Goal: Transaction & Acquisition: Subscribe to service/newsletter

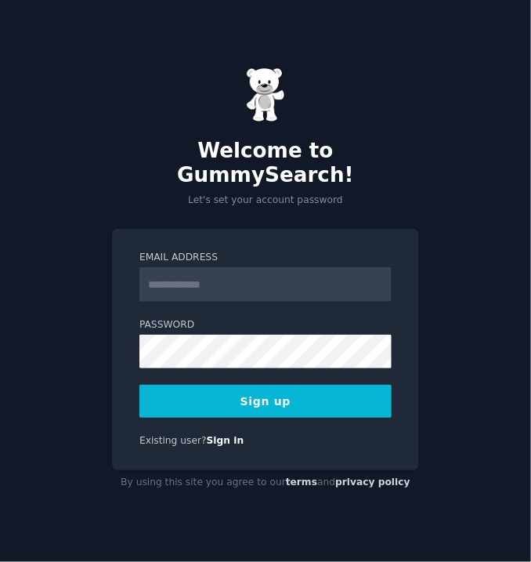
click at [264, 297] on input "Email Address" at bounding box center [265, 284] width 252 height 34
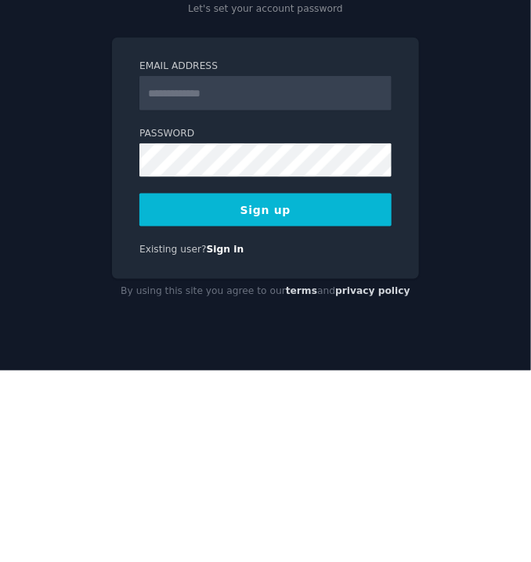
type input "**********"
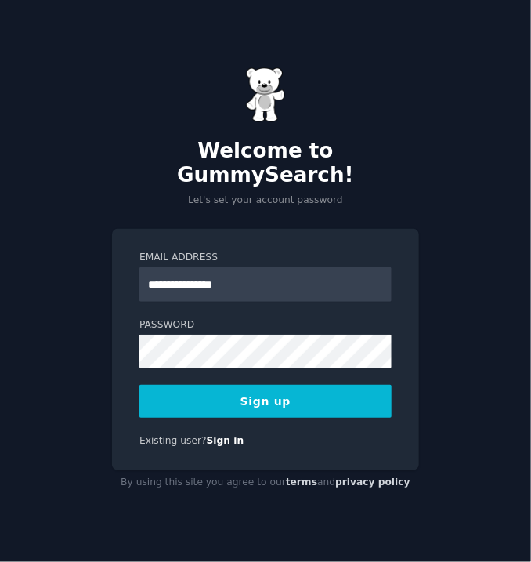
scroll to position [19, 0]
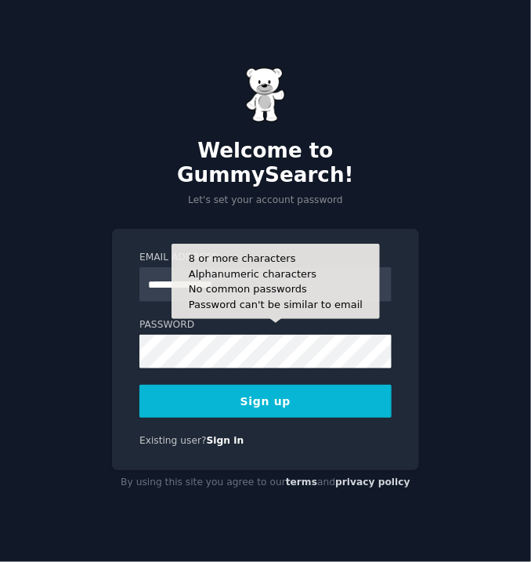
click at [303, 400] on button "Sign up" at bounding box center [265, 401] width 252 height 33
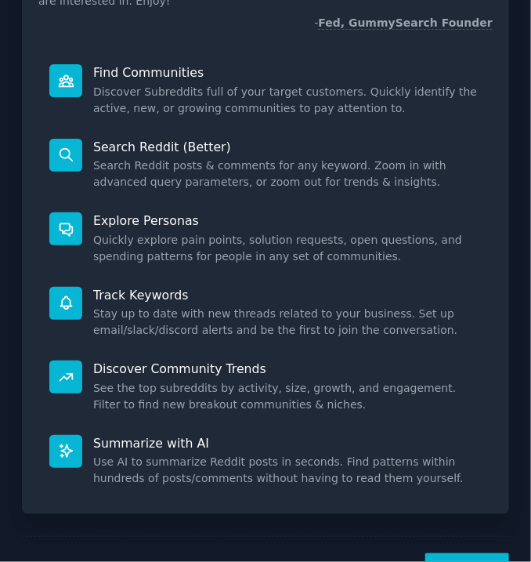
scroll to position [172, 0]
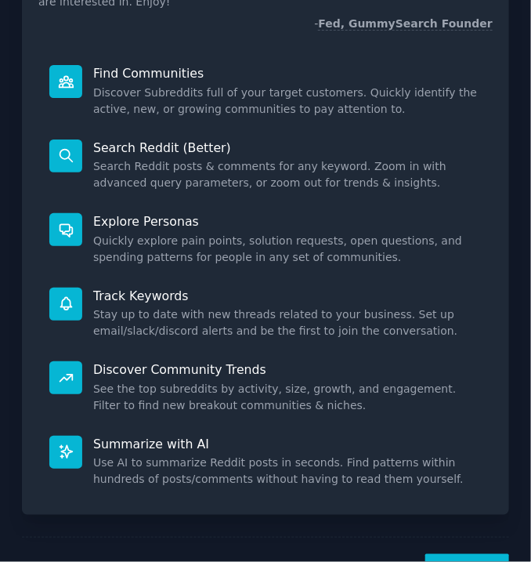
click at [480, 554] on button "Next" at bounding box center [467, 573] width 84 height 38
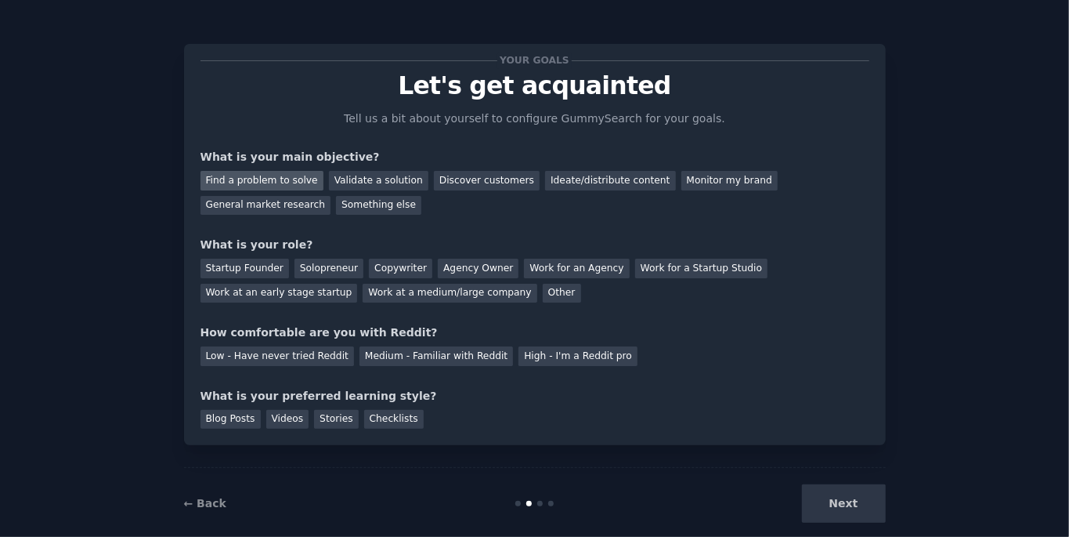
click at [247, 179] on div "Find a problem to solve" at bounding box center [262, 181] width 123 height 20
click at [309, 262] on div "Solopreneur" at bounding box center [329, 269] width 69 height 20
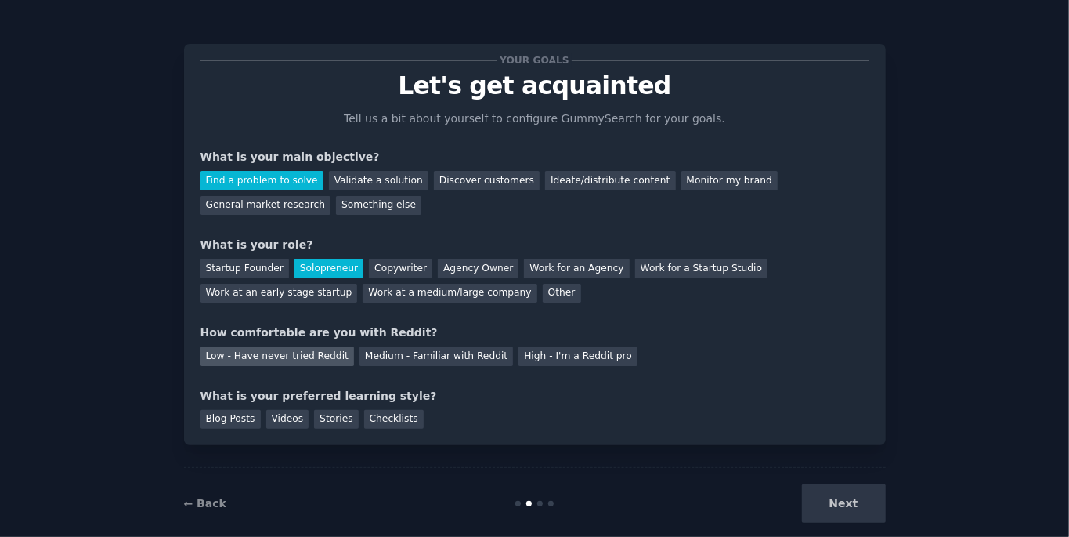
click at [281, 358] on div "Low - Have never tried Reddit" at bounding box center [278, 356] width 154 height 20
click at [272, 423] on div "Videos" at bounding box center [287, 420] width 43 height 20
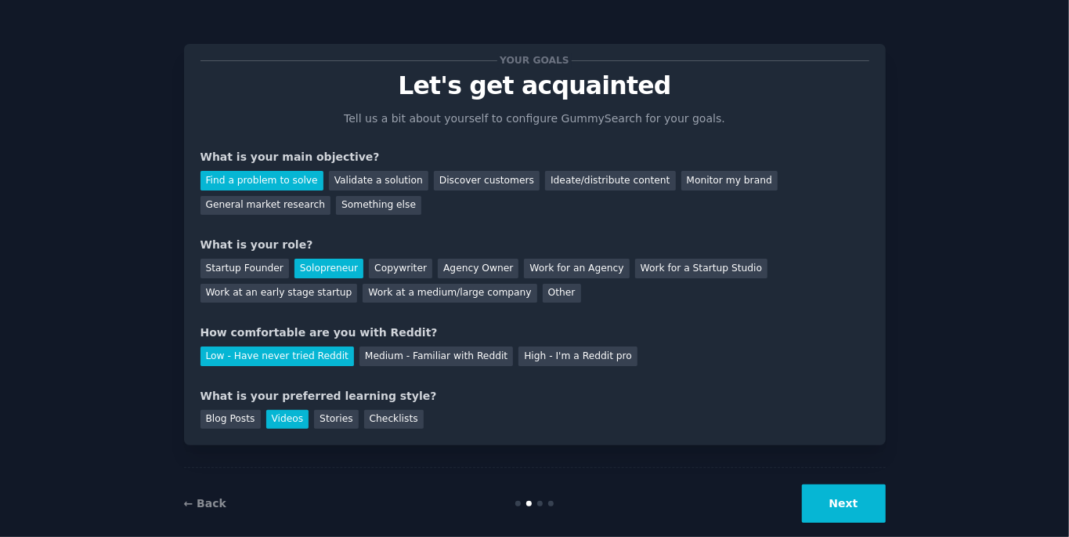
click at [530, 523] on button "Next" at bounding box center [844, 503] width 84 height 38
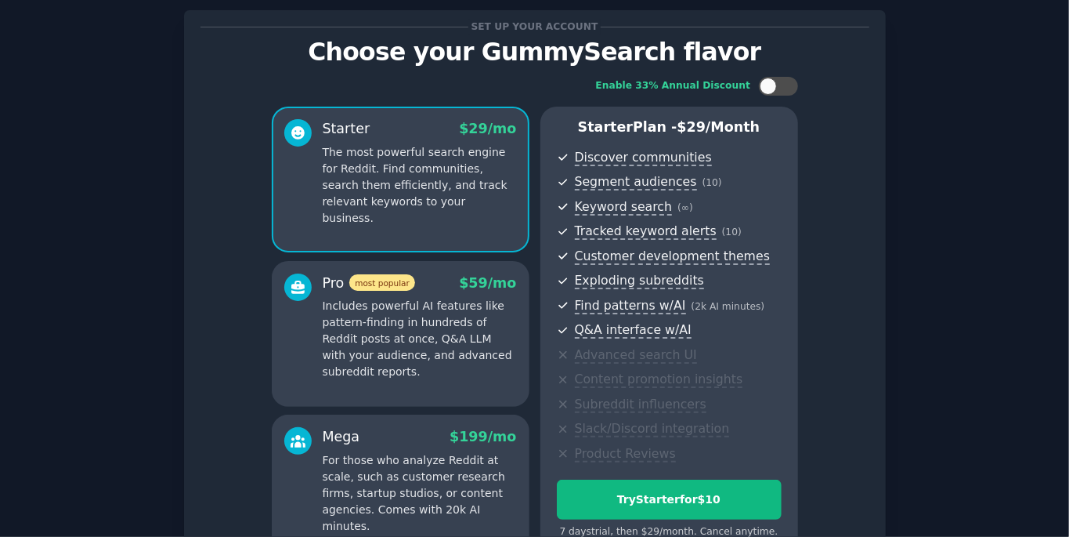
scroll to position [129, 0]
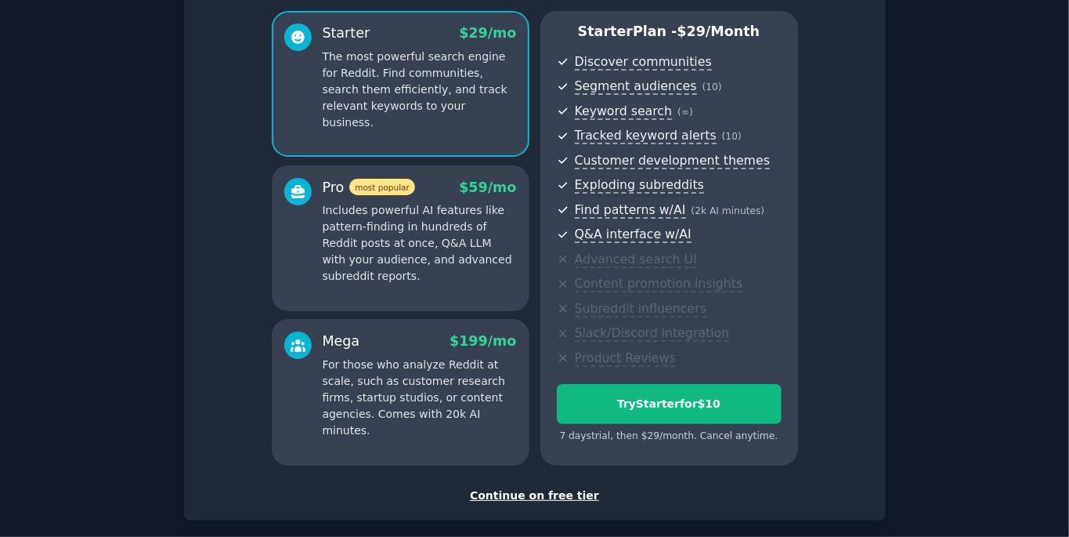
click at [530, 499] on div "Continue on free tier" at bounding box center [535, 495] width 669 height 16
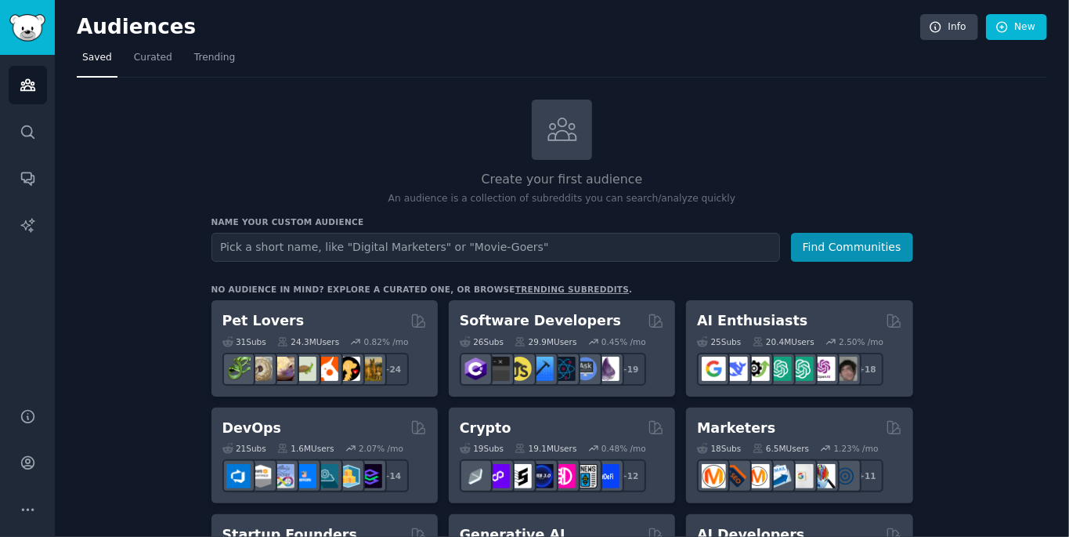
click at [530, 241] on input "text" at bounding box center [496, 247] width 569 height 29
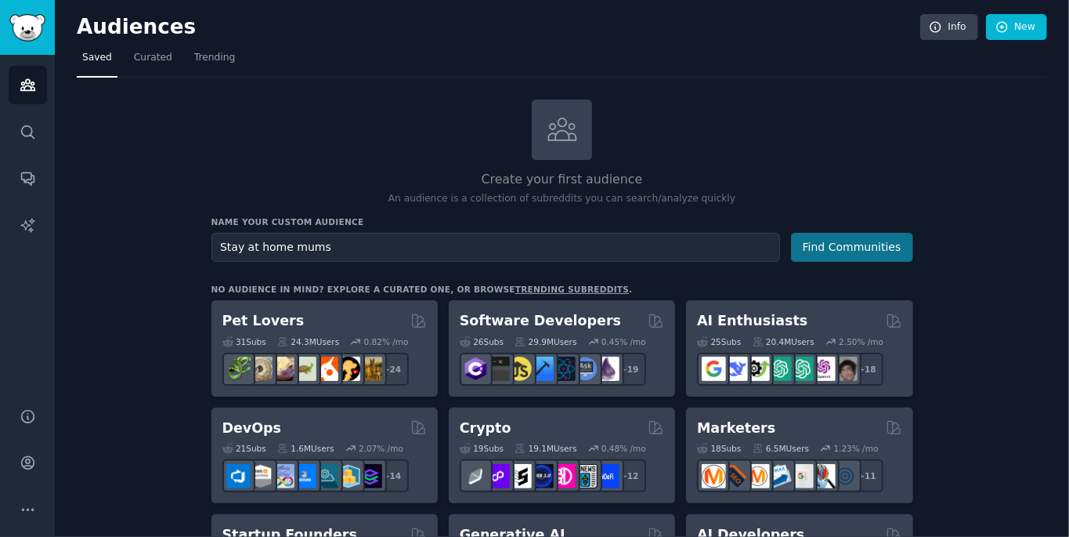
type input "Stay at home mums"
click at [530, 237] on button "Find Communities" at bounding box center [852, 247] width 122 height 29
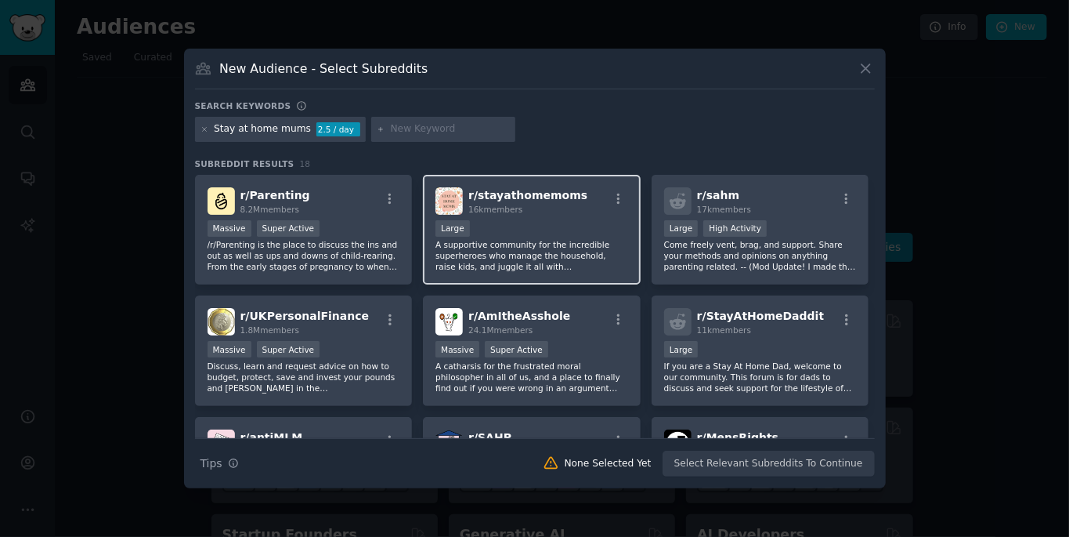
click at [523, 223] on div "r/ stayathomemoms 16k members Large A supportive community for the incredible s…" at bounding box center [532, 230] width 218 height 110
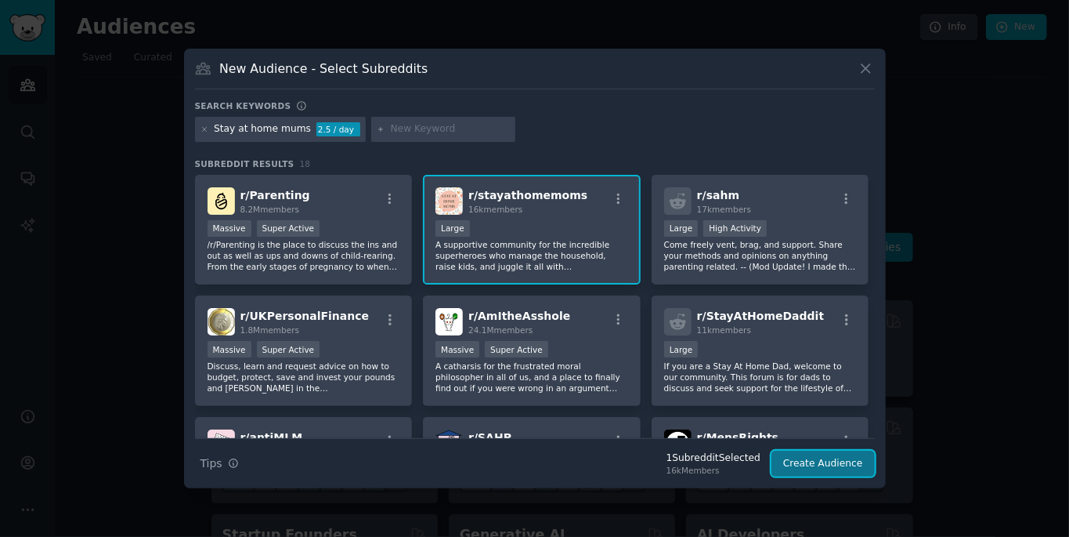
click at [530, 477] on button "Create Audience" at bounding box center [823, 464] width 103 height 27
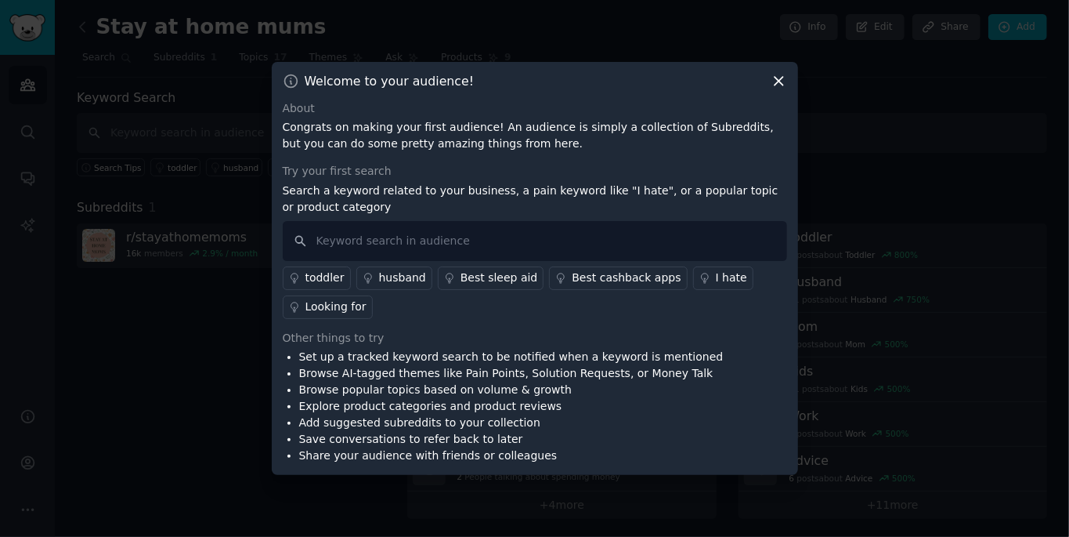
click at [530, 286] on div "I hate" at bounding box center [731, 278] width 31 height 16
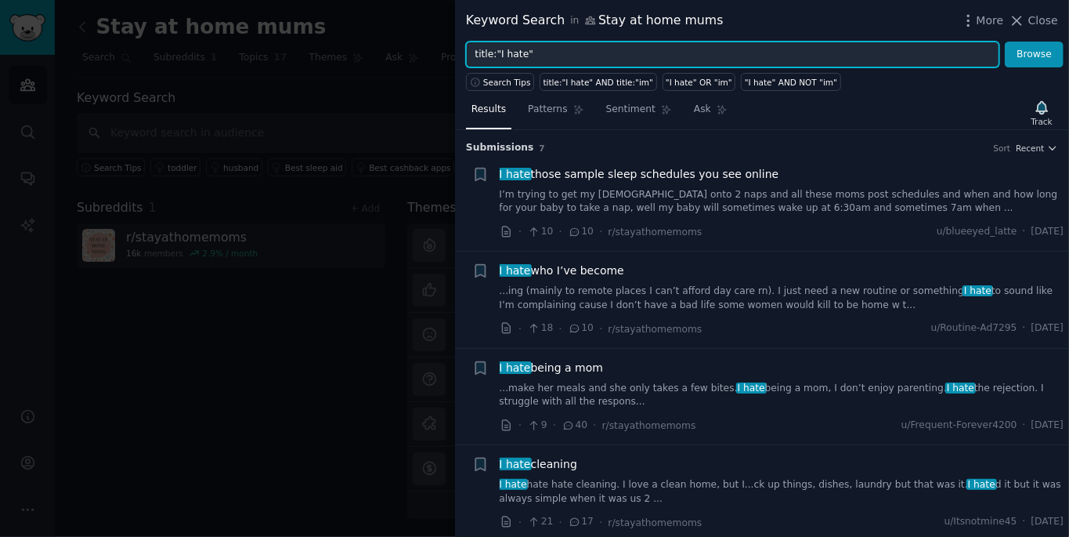
click at [530, 49] on input "title:"I hate"" at bounding box center [733, 55] width 534 height 27
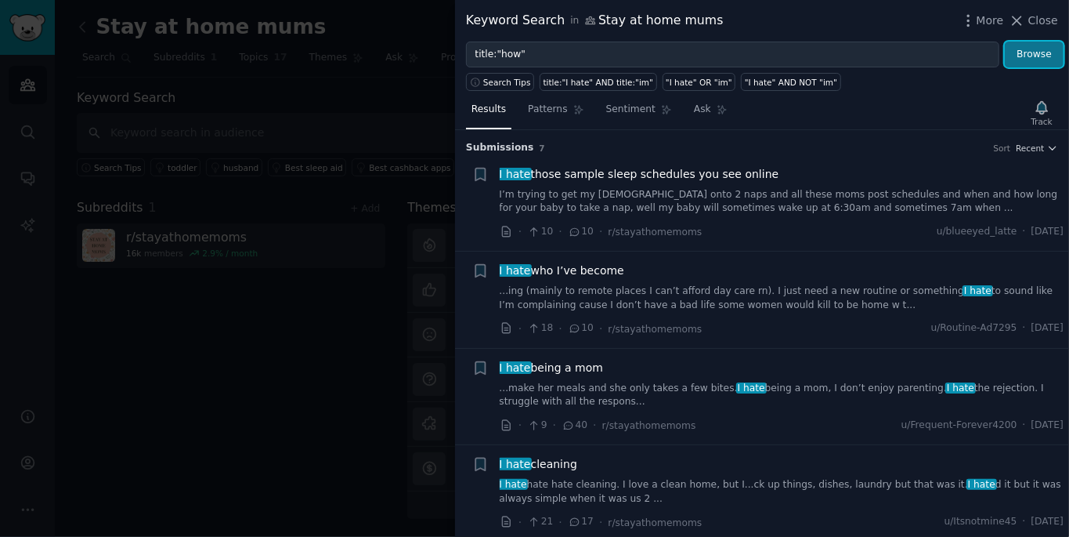
click at [530, 45] on button "Browse" at bounding box center [1034, 55] width 59 height 27
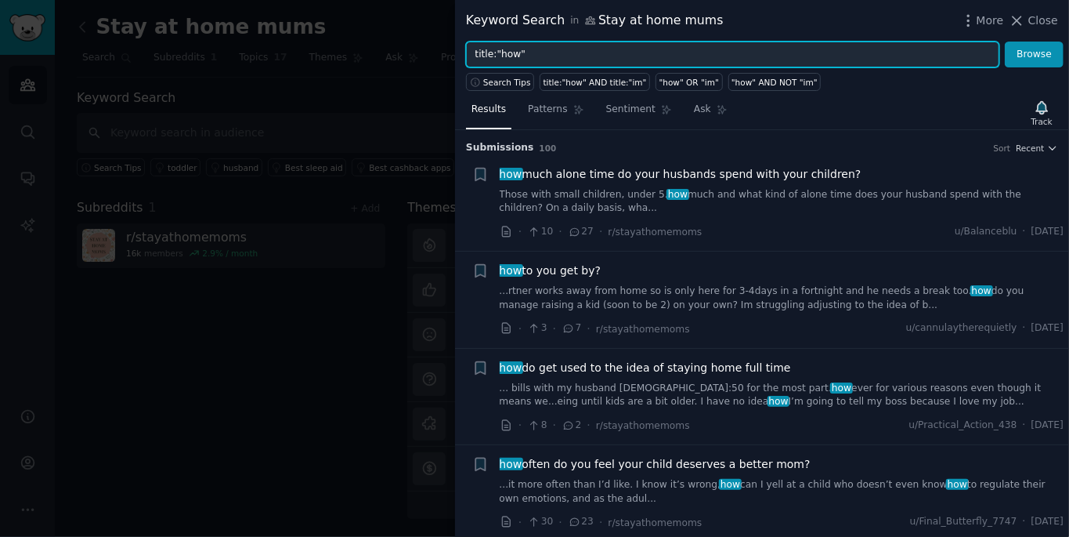
click at [530, 50] on input "title:"how"" at bounding box center [733, 55] width 534 height 27
click at [530, 42] on button "Browse" at bounding box center [1034, 55] width 59 height 27
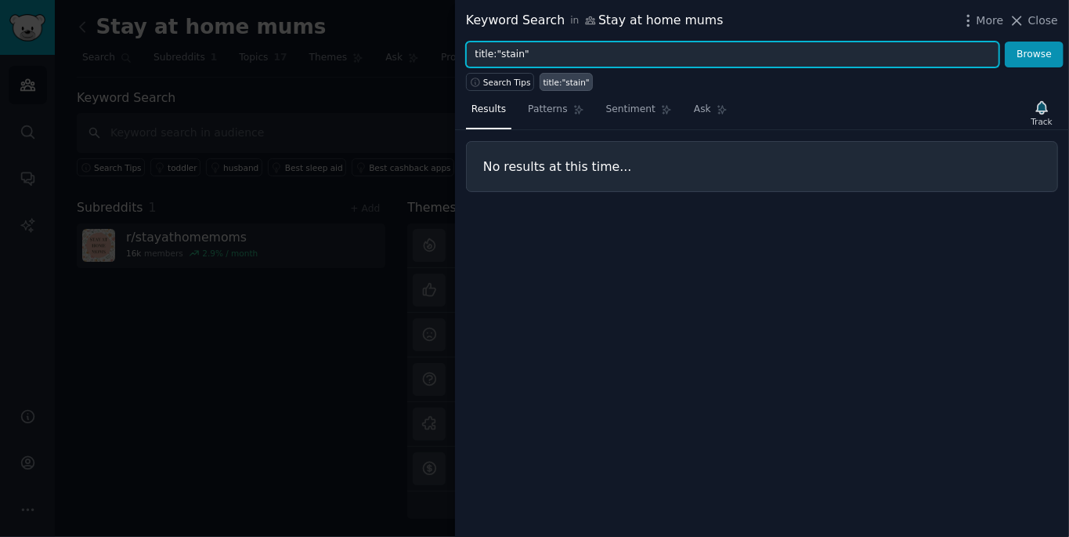
click at [530, 49] on input "title:"stain"" at bounding box center [733, 55] width 534 height 27
type input "t"
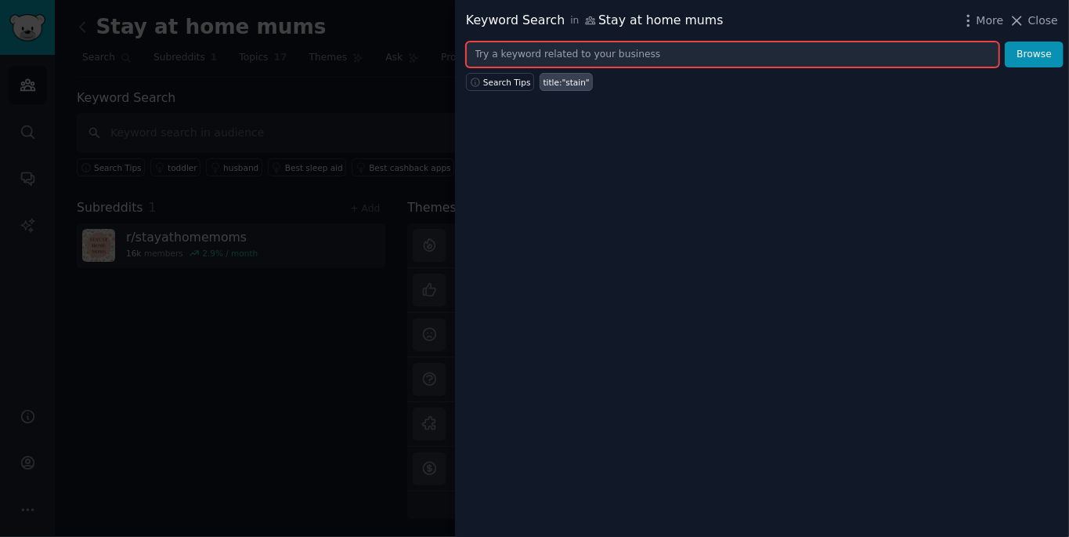
click at [530, 56] on input "text" at bounding box center [733, 55] width 534 height 27
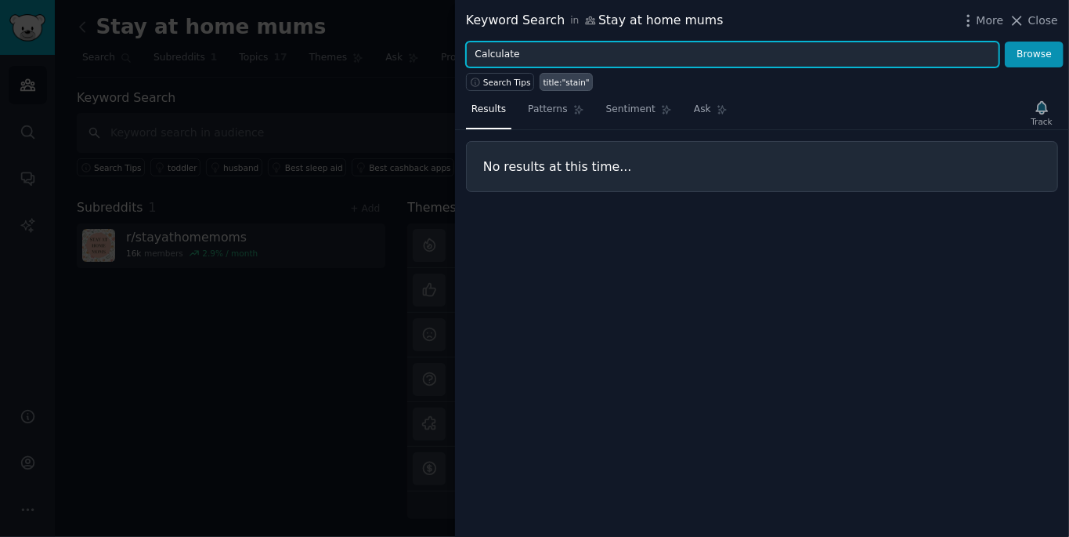
type input "Calculate"
click at [530, 42] on button "Browse" at bounding box center [1034, 55] width 59 height 27
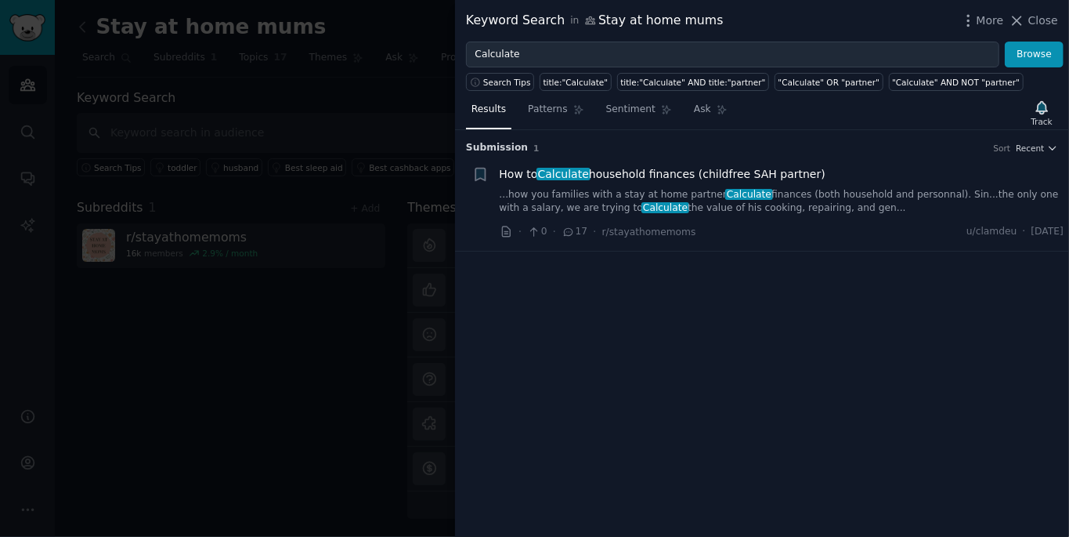
click at [530, 6] on div "Keyword Search in Stay at home mums More Close" at bounding box center [762, 21] width 614 height 42
click at [530, 21] on icon at bounding box center [1017, 21] width 16 height 16
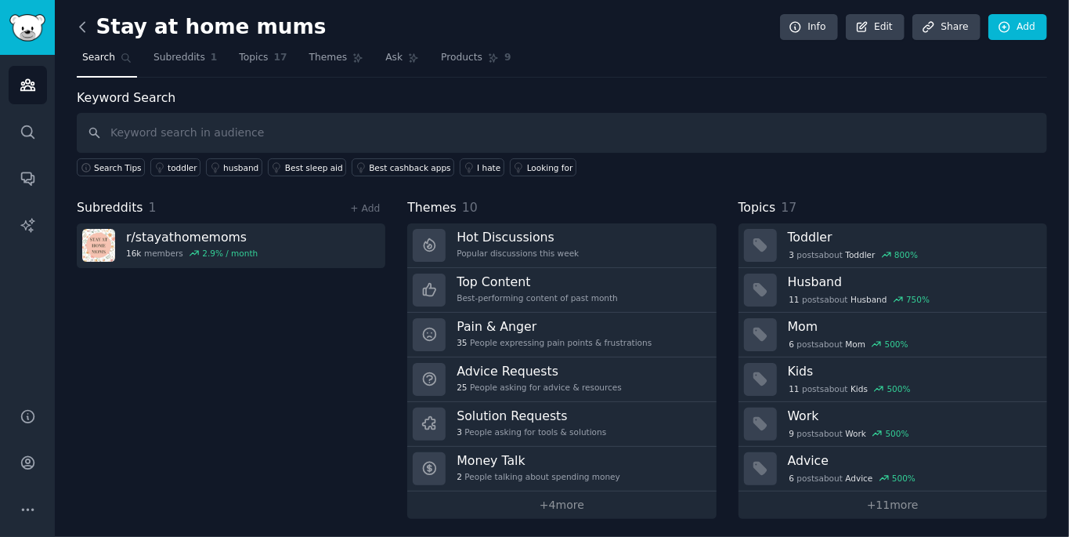
click at [86, 26] on icon at bounding box center [82, 27] width 16 height 16
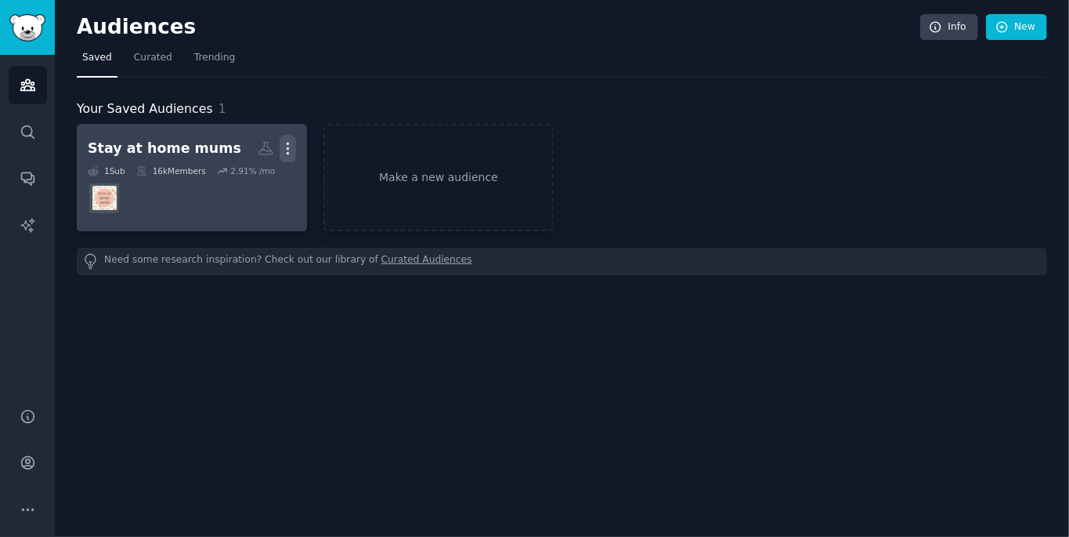
click at [288, 147] on icon "button" at bounding box center [289, 148] width 2 height 11
click at [241, 183] on p "Delete" at bounding box center [245, 181] width 36 height 16
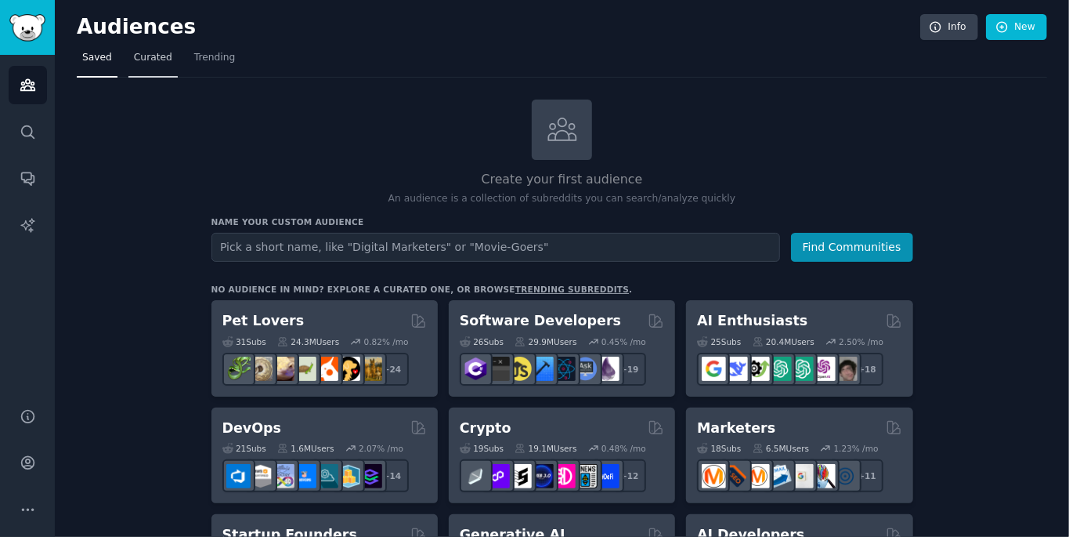
click at [152, 48] on link "Curated" at bounding box center [152, 61] width 49 height 32
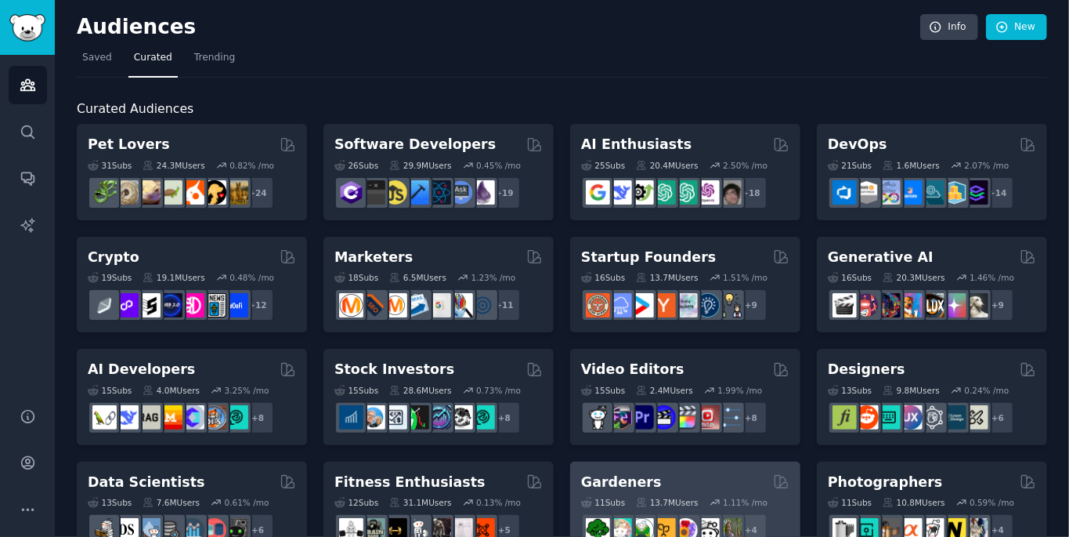
click at [530, 483] on h2 "Gardeners" at bounding box center [621, 482] width 81 height 20
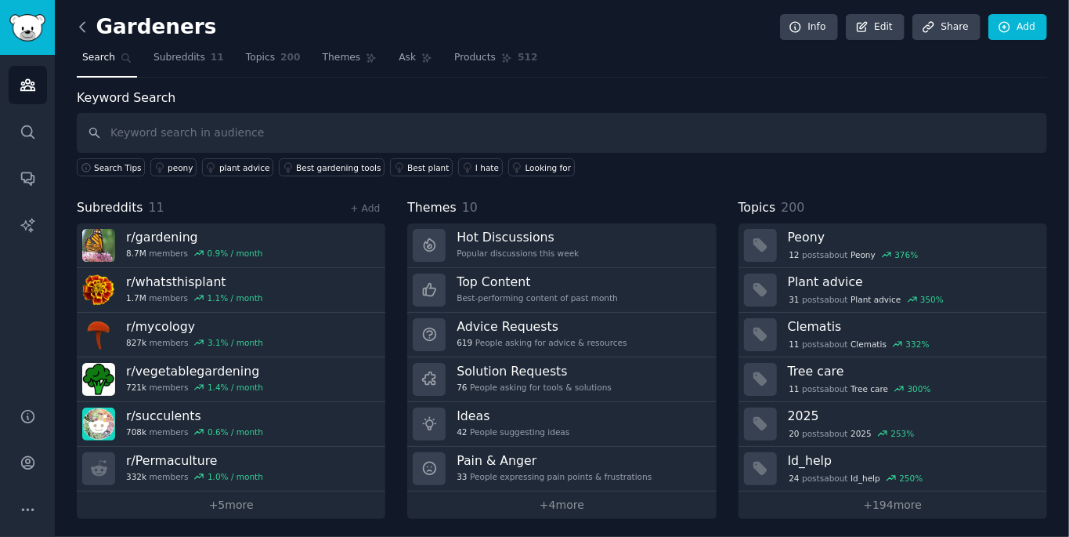
click at [82, 24] on icon at bounding box center [82, 27] width 16 height 16
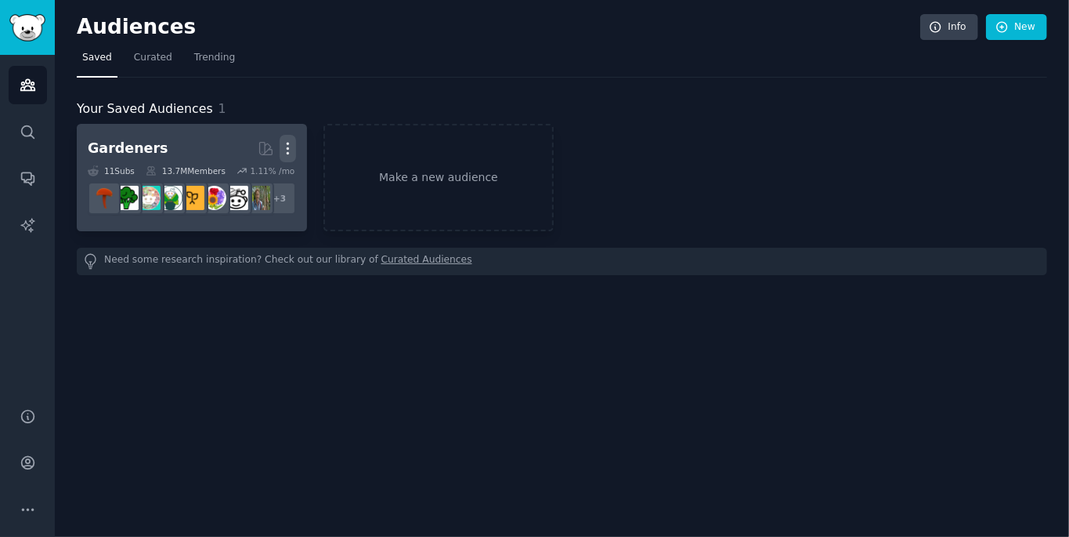
click at [290, 140] on icon "button" at bounding box center [288, 148] width 16 height 16
click at [247, 176] on p "Delete" at bounding box center [245, 181] width 36 height 16
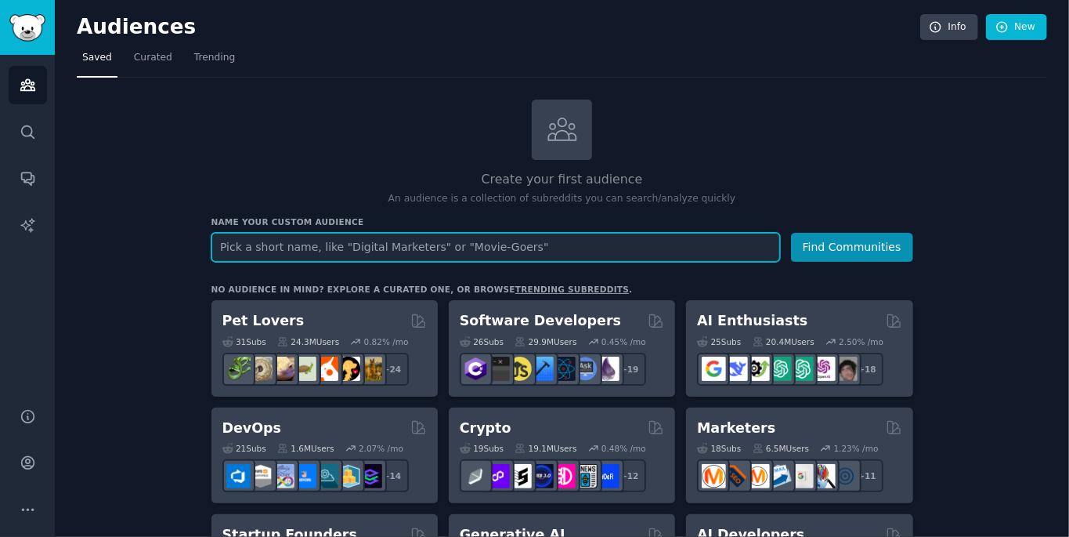
click at [530, 245] on input "text" at bounding box center [496, 247] width 569 height 29
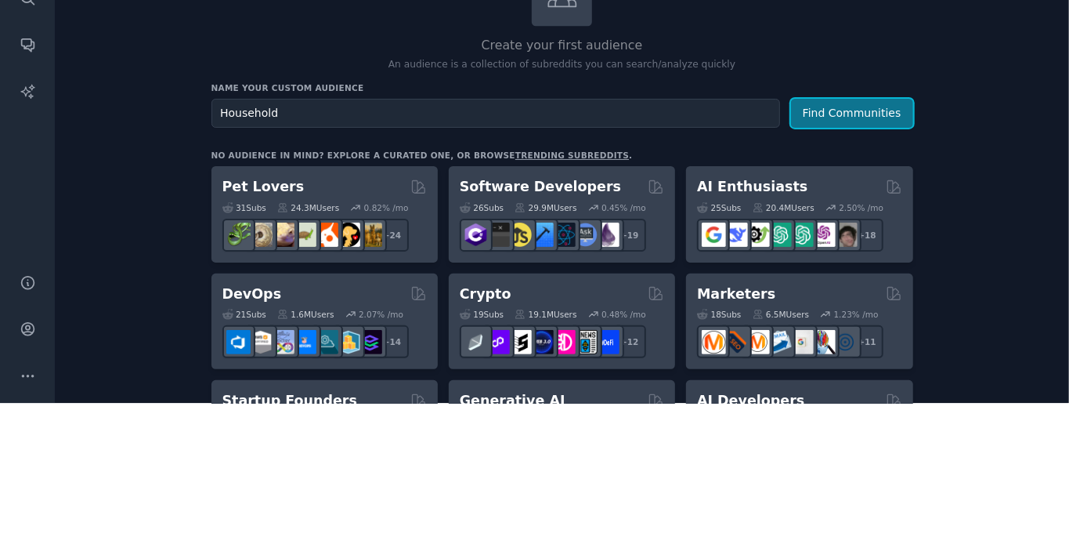
click at [530, 242] on button "Find Communities" at bounding box center [852, 247] width 122 height 29
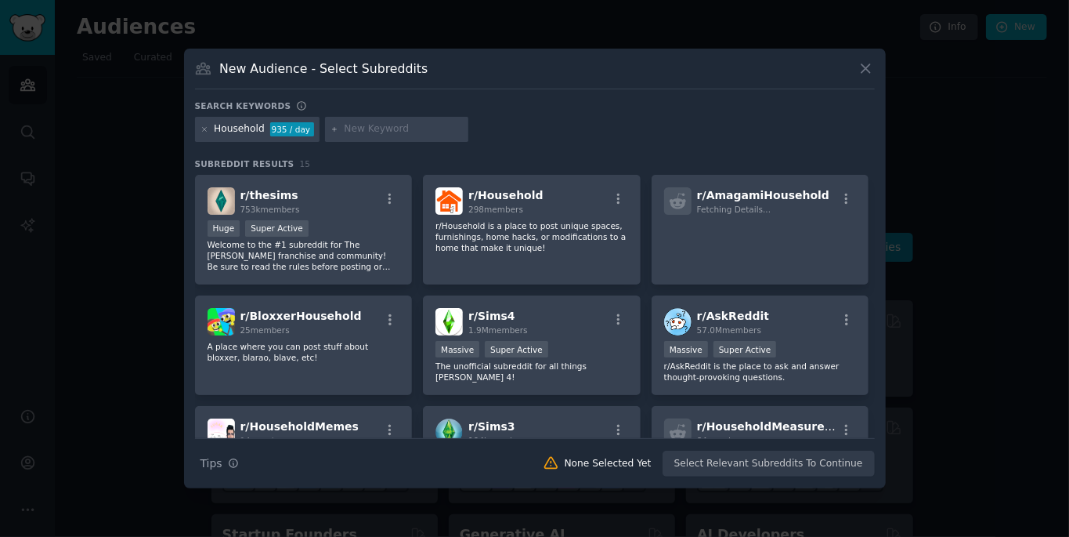
click at [530, 77] on icon at bounding box center [866, 68] width 16 height 16
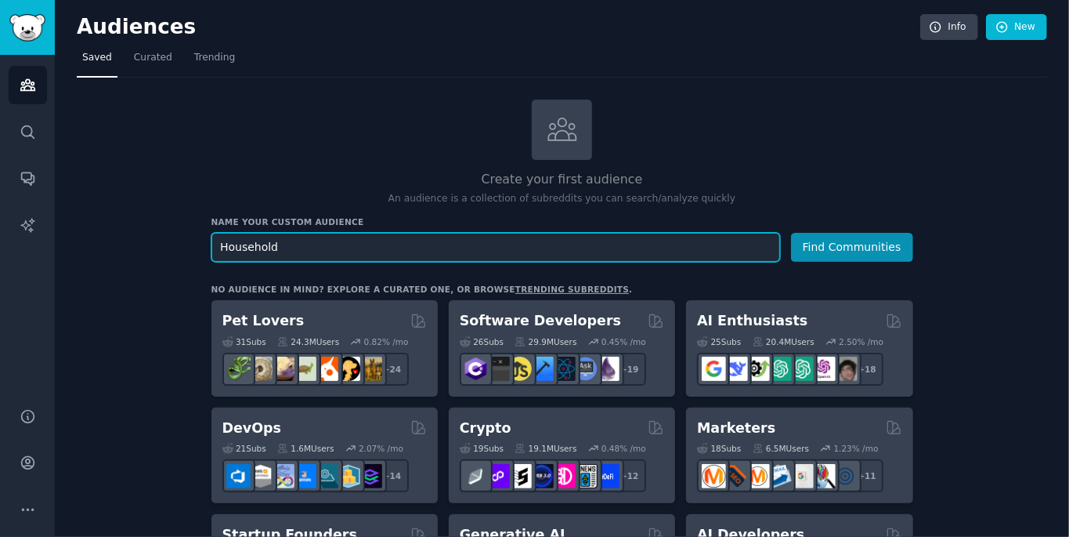
click at [530, 240] on input "Household" at bounding box center [496, 247] width 569 height 29
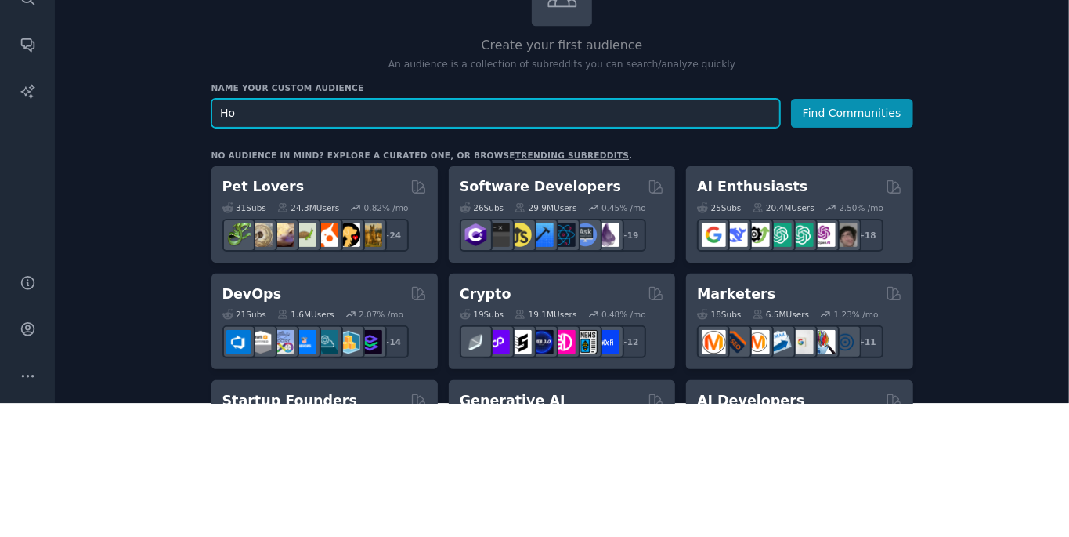
type input "H"
type input "Home cleaning"
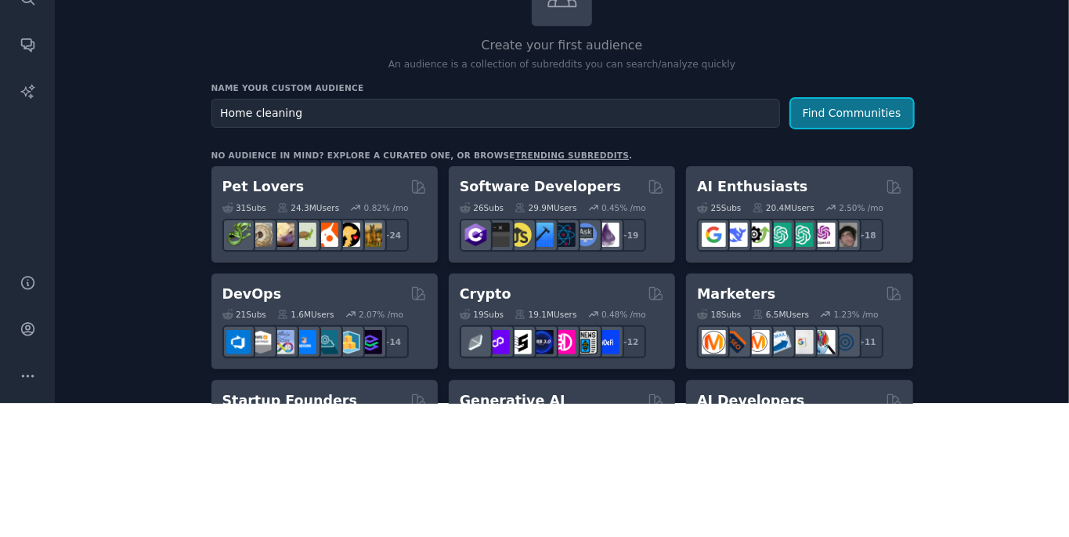
click at [530, 243] on button "Find Communities" at bounding box center [852, 247] width 122 height 29
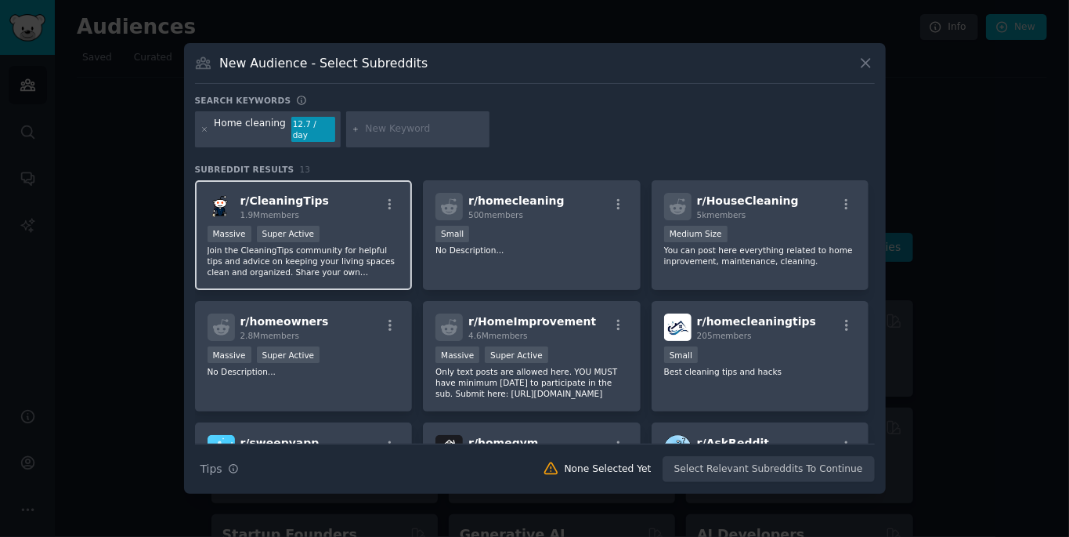
click at [284, 219] on span "1.9M members" at bounding box center [271, 214] width 60 height 9
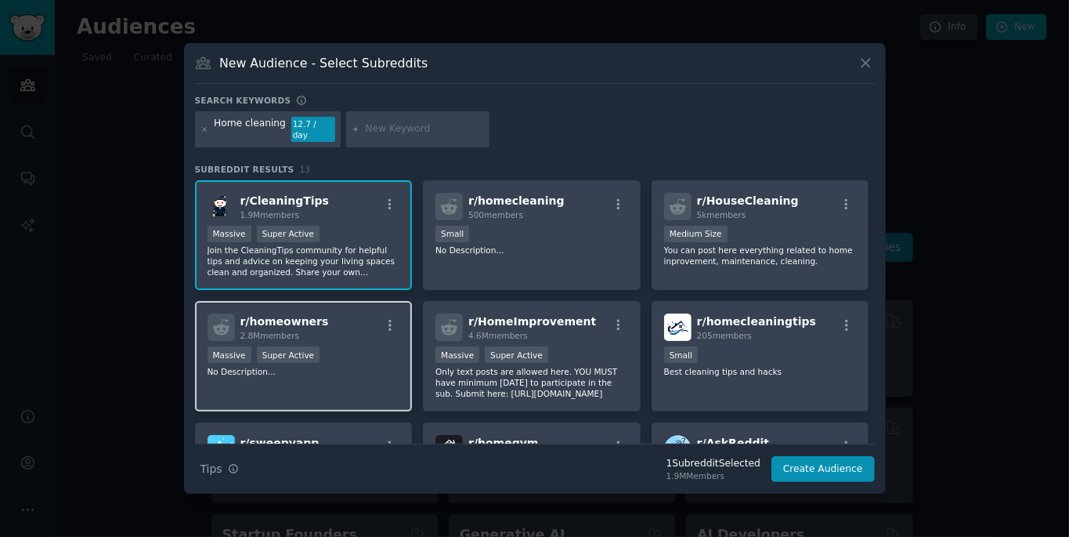
click at [299, 341] on div "2.8M members" at bounding box center [285, 335] width 89 height 11
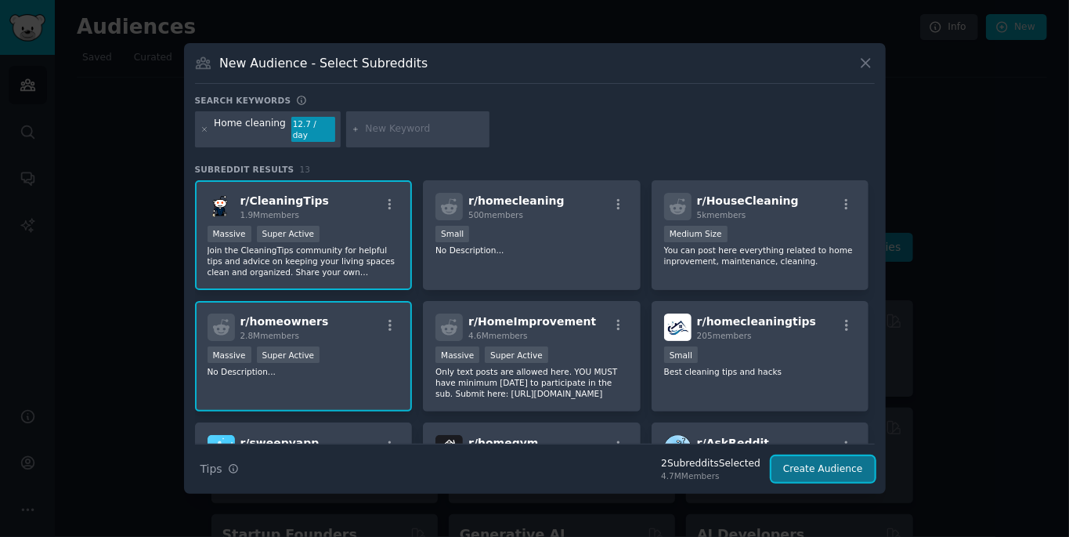
click at [530, 483] on button "Create Audience" at bounding box center [823, 469] width 103 height 27
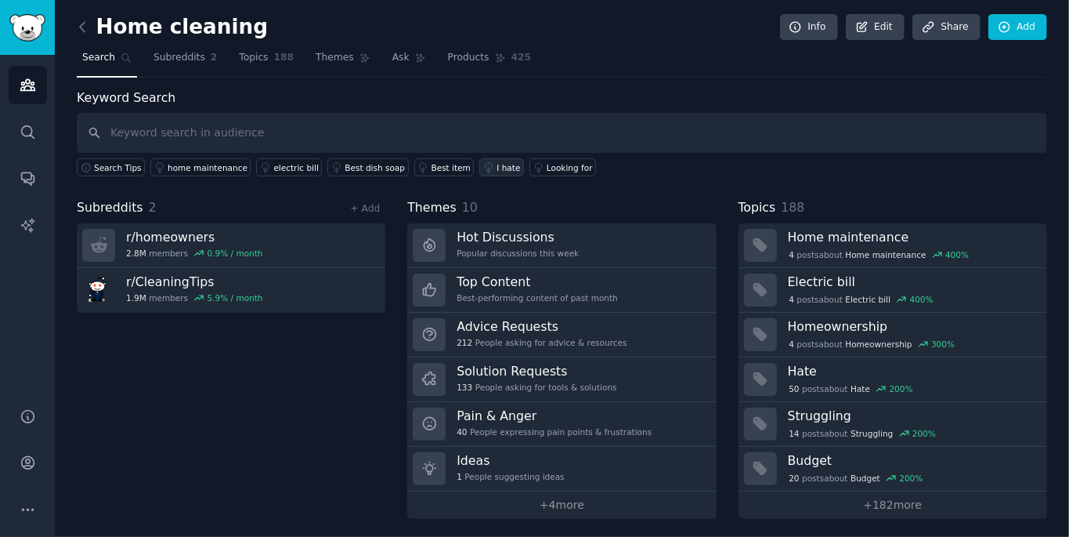
click at [497, 162] on div "I hate" at bounding box center [509, 167] width 24 height 11
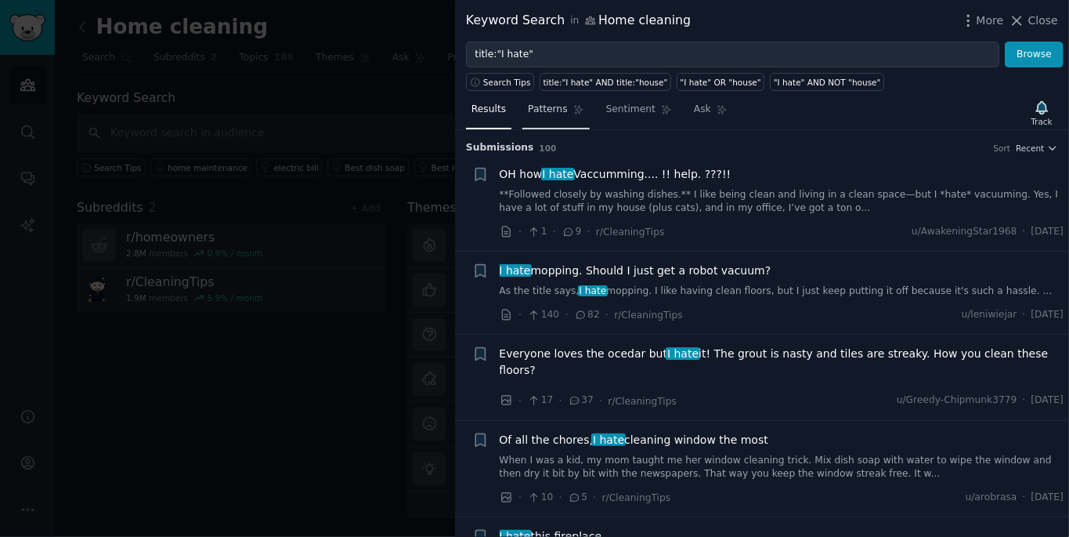
click at [530, 113] on span "Patterns" at bounding box center [547, 110] width 39 height 14
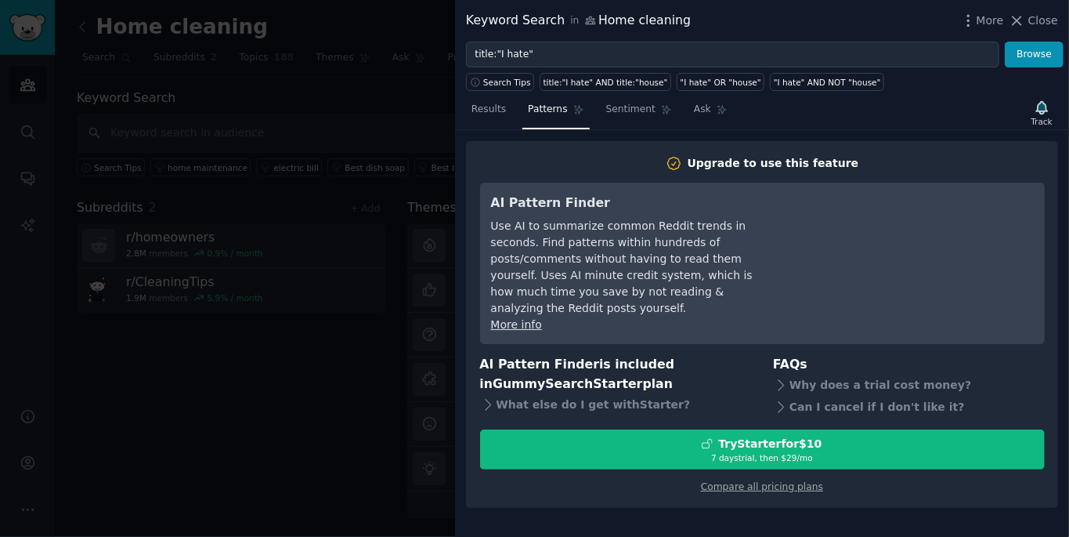
click at [350, 411] on div at bounding box center [534, 268] width 1069 height 537
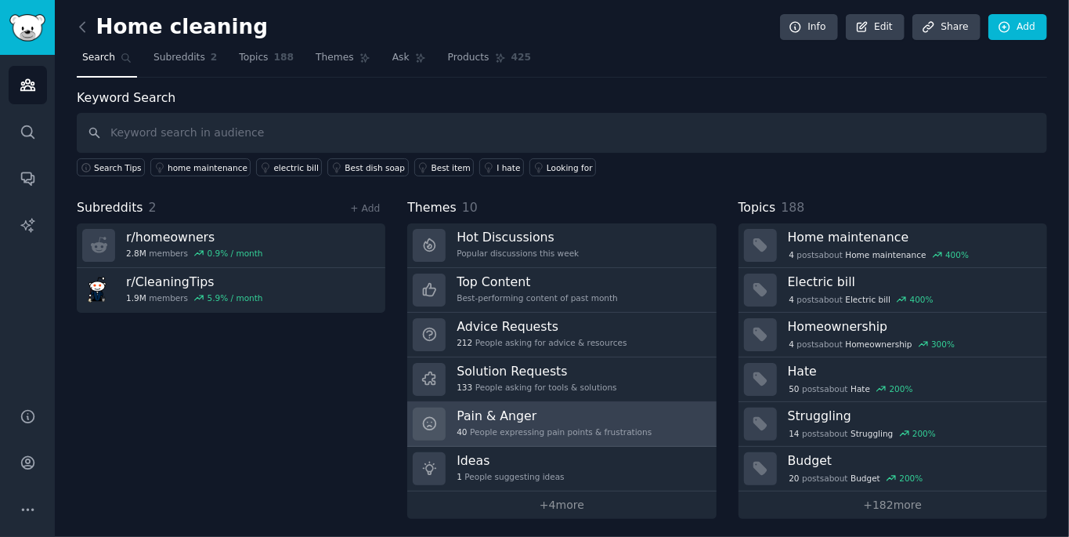
click at [509, 415] on h3 "Pain & Anger" at bounding box center [554, 415] width 195 height 16
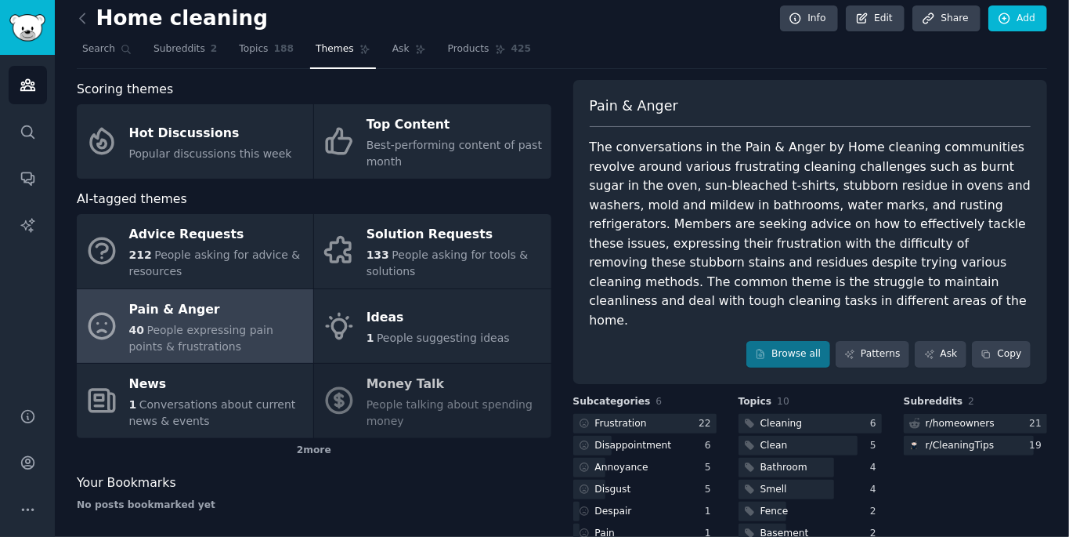
scroll to position [10, 0]
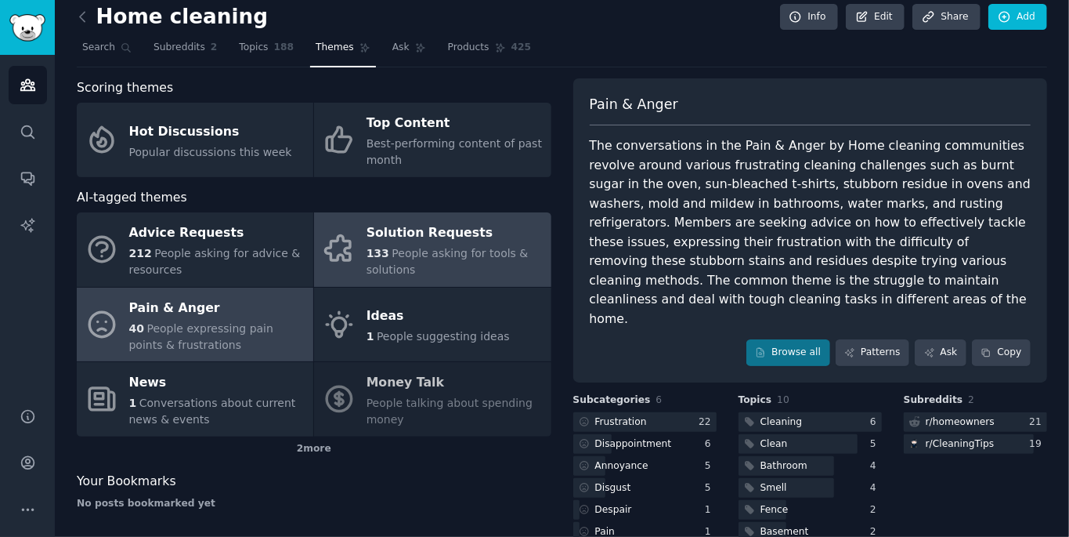
click at [471, 240] on div "Solution Requests" at bounding box center [455, 233] width 176 height 25
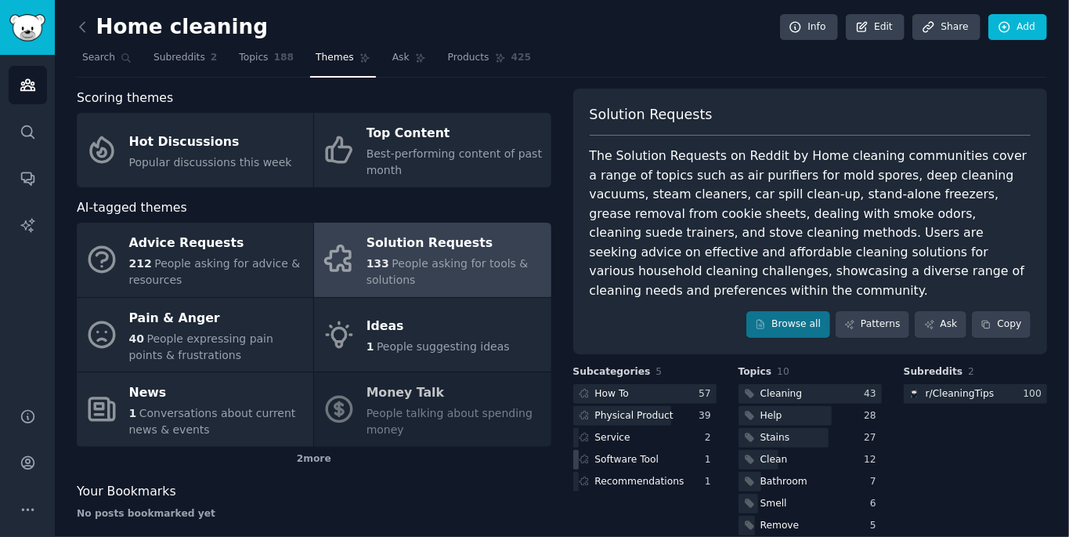
click at [530, 453] on div "Software Tool" at bounding box center [627, 460] width 64 height 14
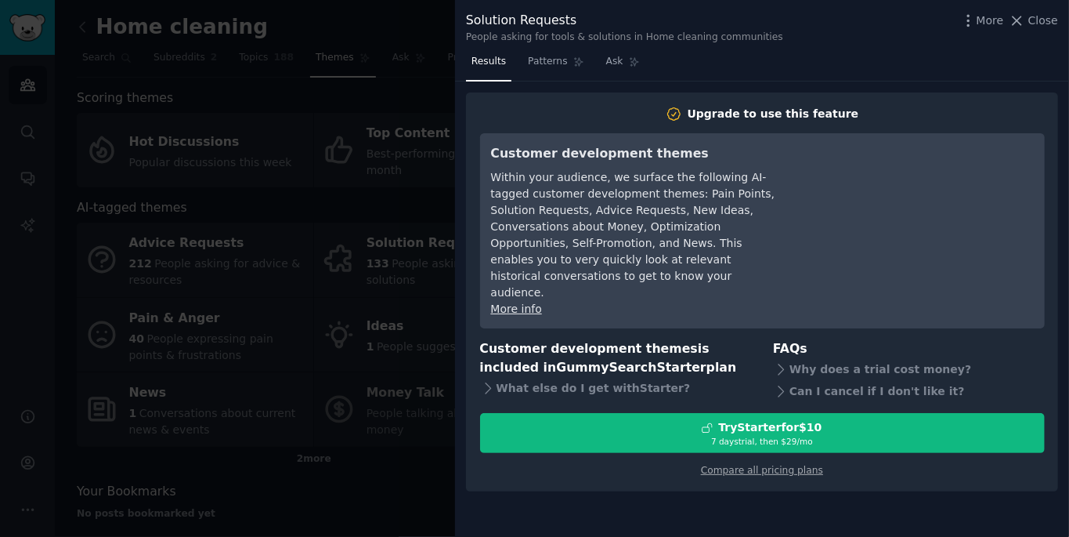
click at [315, 212] on div at bounding box center [534, 268] width 1069 height 537
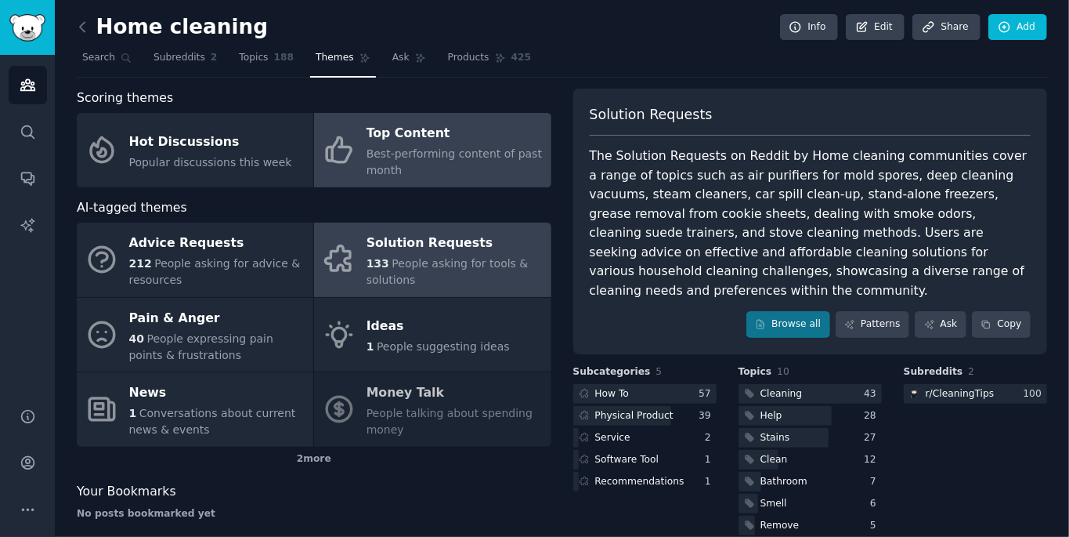
click at [443, 138] on div "Top Content" at bounding box center [455, 133] width 176 height 25
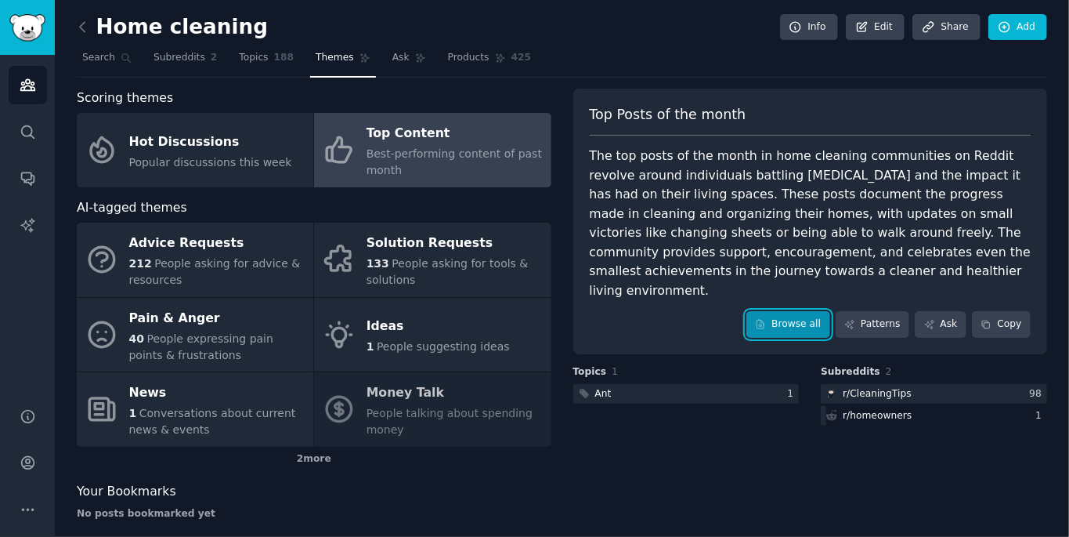
click at [530, 311] on link "Browse all" at bounding box center [789, 324] width 84 height 27
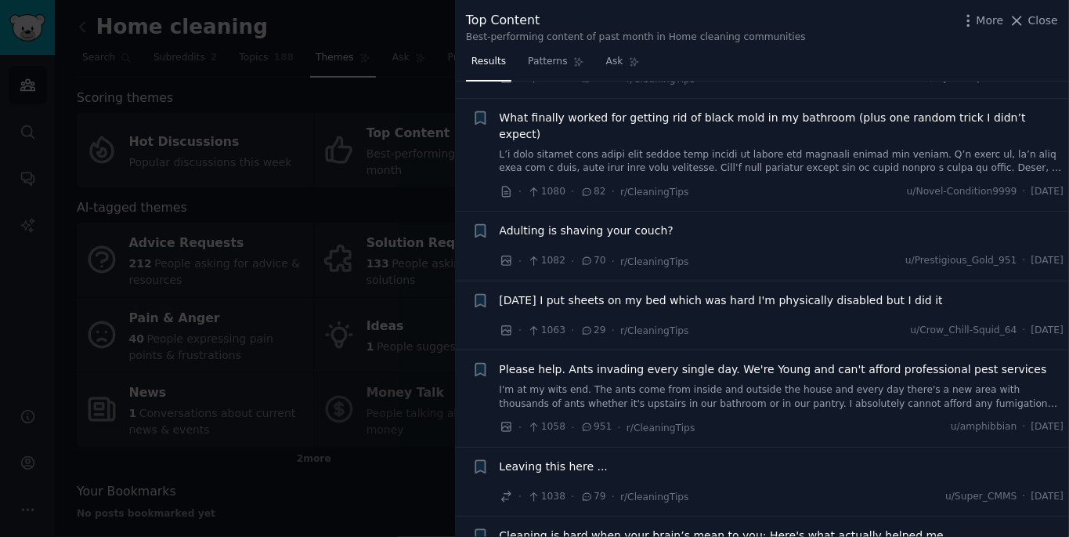
scroll to position [2674, 0]
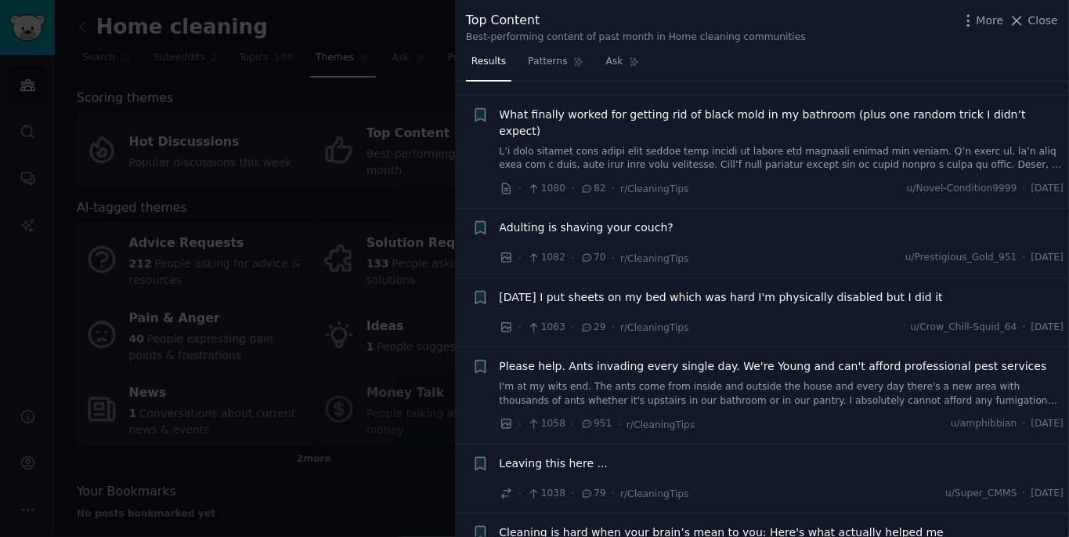
click at [386, 100] on div at bounding box center [534, 268] width 1069 height 537
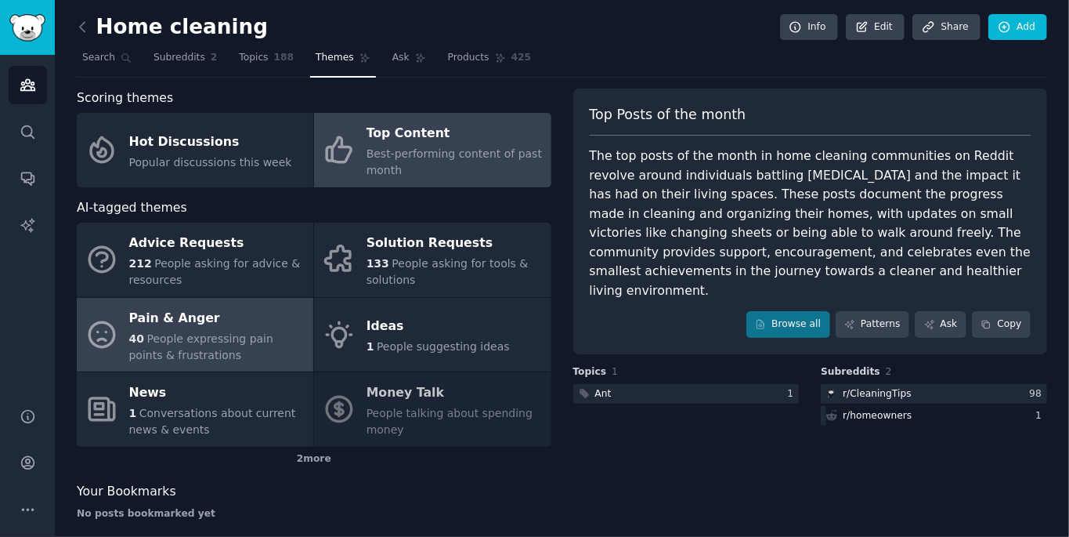
click at [249, 320] on div "Pain & Anger" at bounding box center [217, 318] width 176 height 25
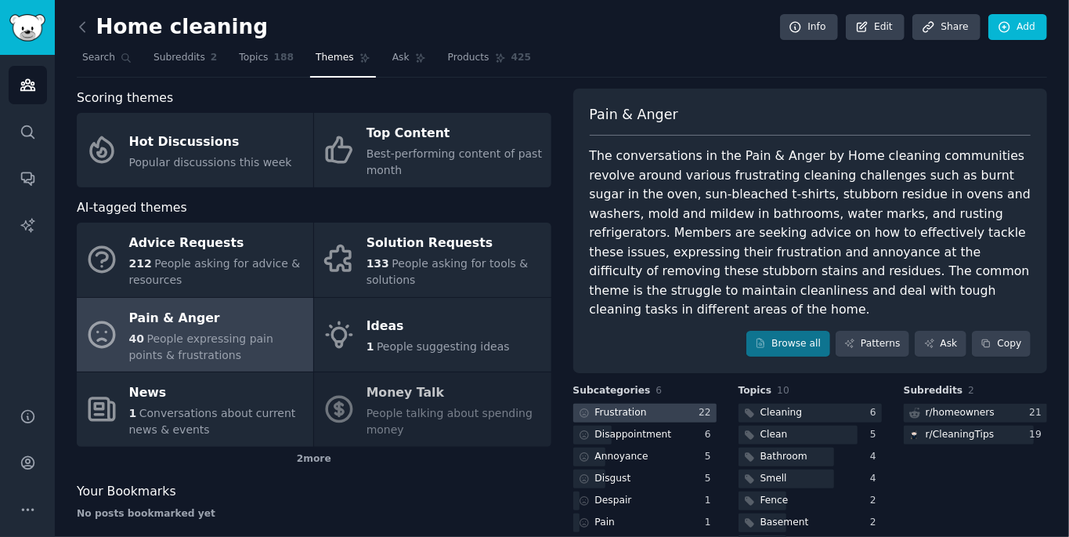
click at [530, 406] on div "Frustration" at bounding box center [621, 413] width 52 height 14
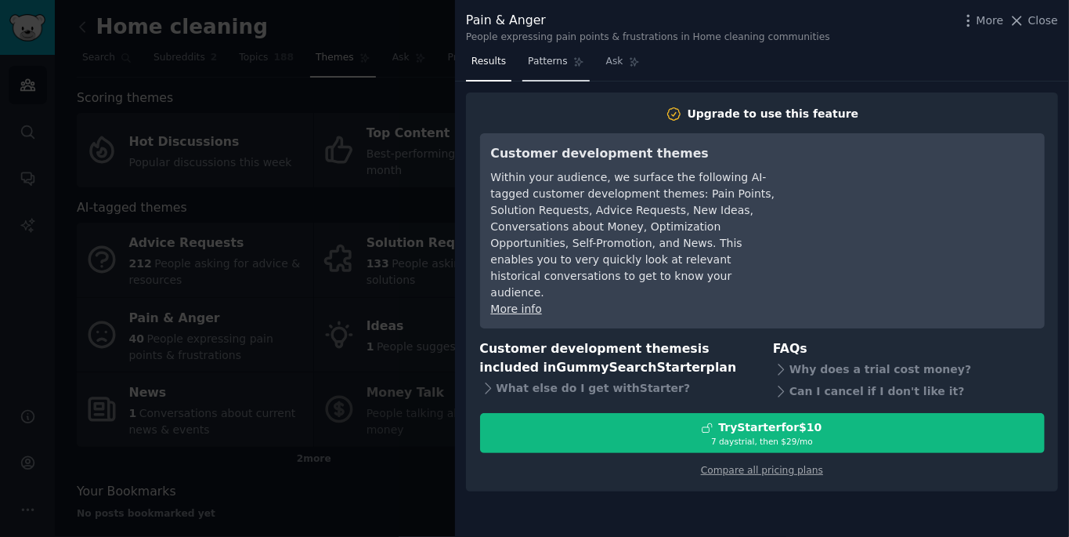
click at [530, 60] on span "Patterns" at bounding box center [547, 62] width 39 height 14
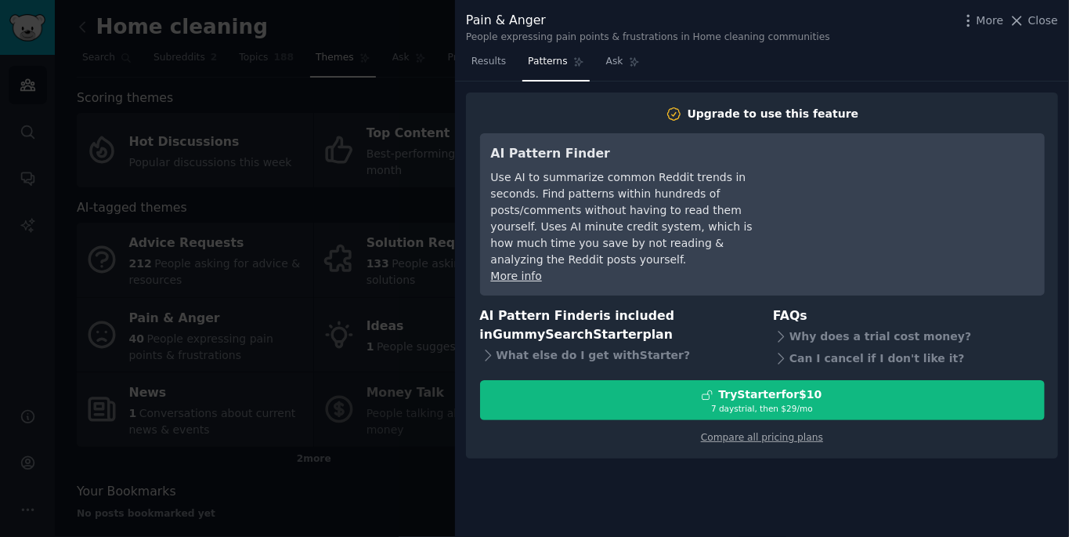
click at [298, 277] on div at bounding box center [534, 268] width 1069 height 537
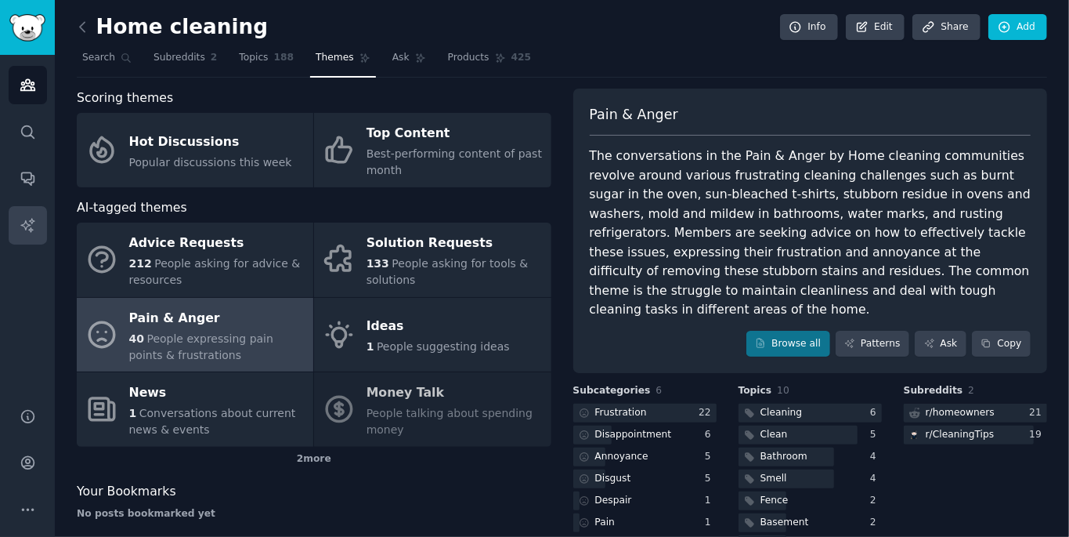
click at [25, 220] on icon "Sidebar" at bounding box center [26, 224] width 13 height 13
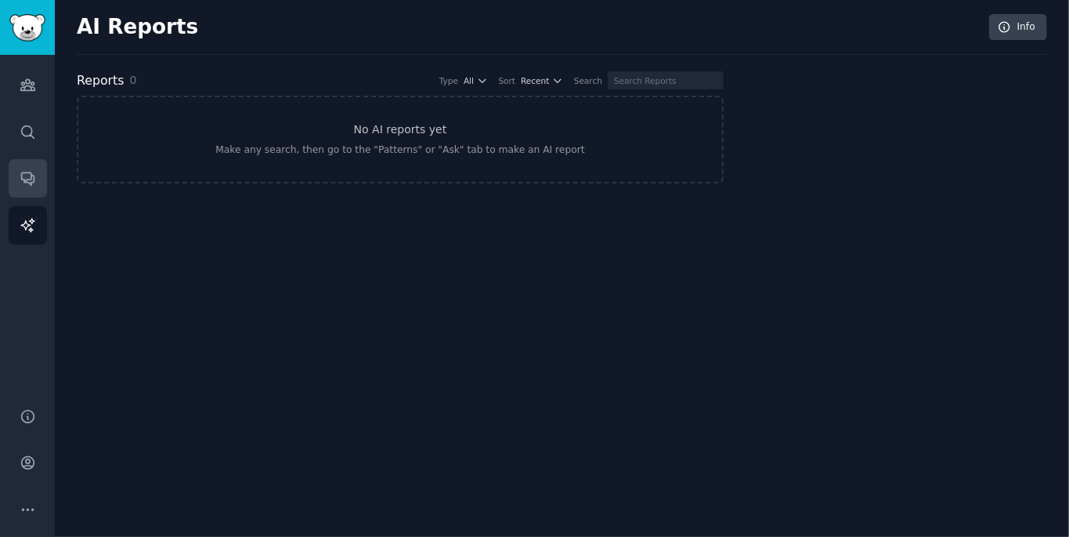
click at [30, 174] on icon "Sidebar" at bounding box center [27, 179] width 13 height 13
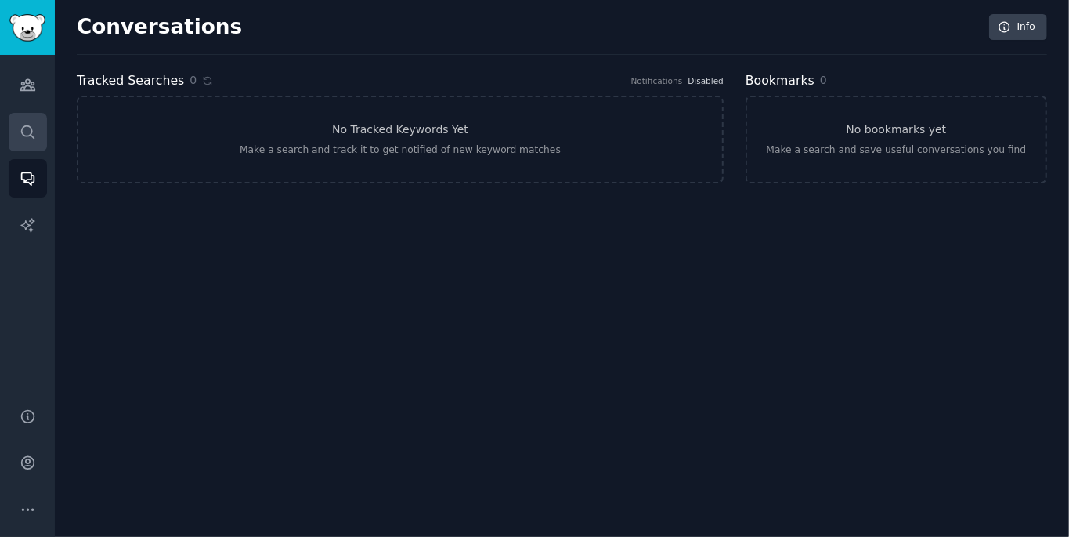
click at [28, 132] on icon "Sidebar" at bounding box center [28, 132] width 16 height 16
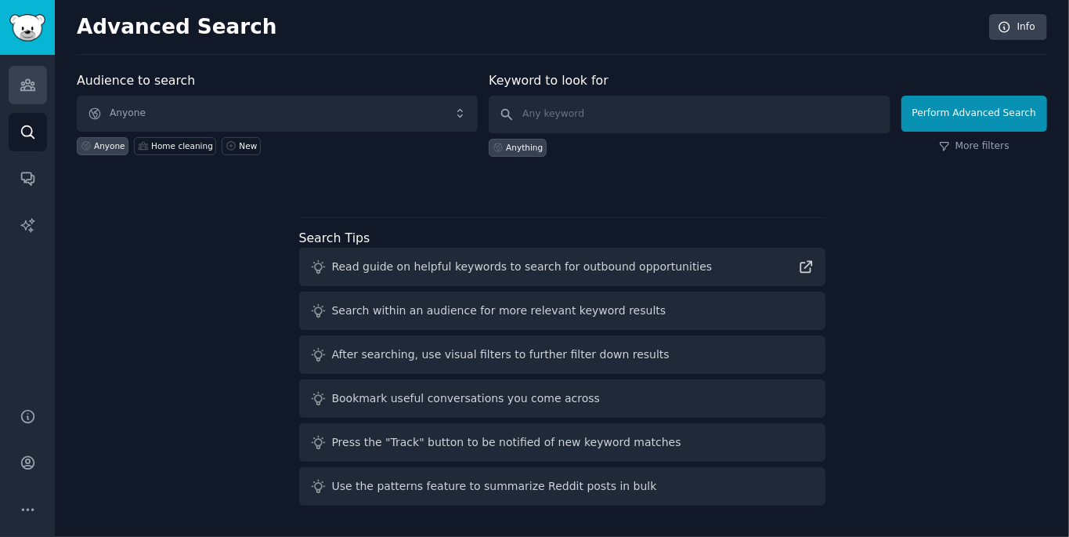
click at [20, 81] on icon "Sidebar" at bounding box center [28, 85] width 16 height 16
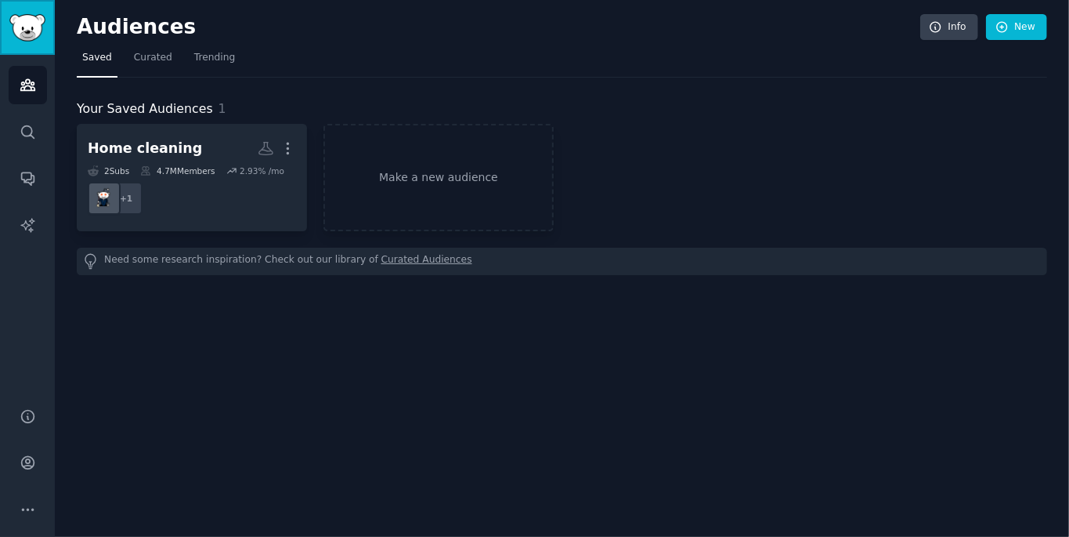
click at [26, 28] on img "Sidebar" at bounding box center [27, 27] width 36 height 27
click at [23, 21] on img "Sidebar" at bounding box center [27, 27] width 36 height 27
click at [22, 20] on img "Sidebar" at bounding box center [27, 27] width 36 height 27
click at [20, 22] on img "Sidebar" at bounding box center [27, 27] width 36 height 27
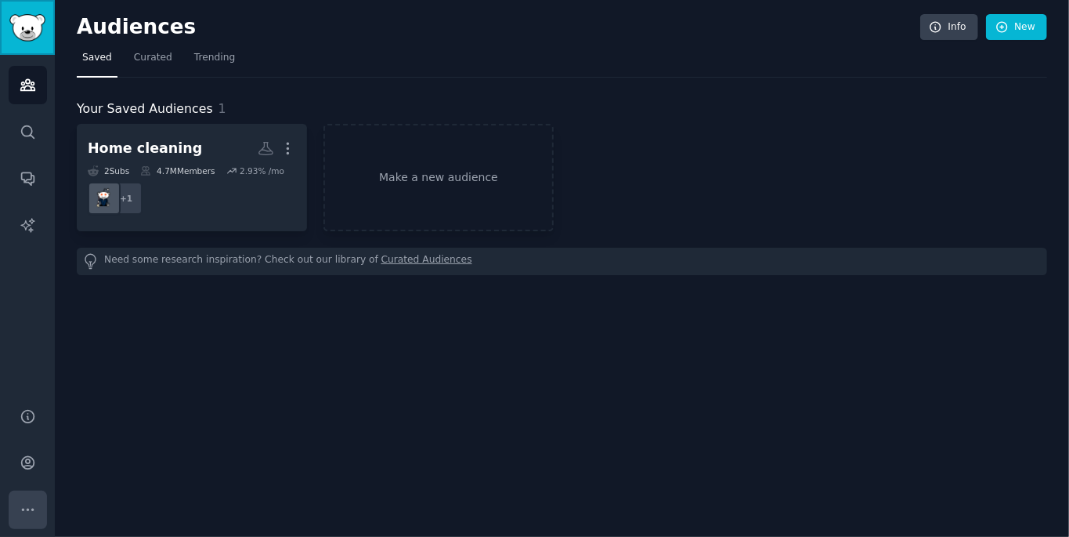
click at [27, 509] on icon "Sidebar" at bounding box center [27, 509] width 11 height 2
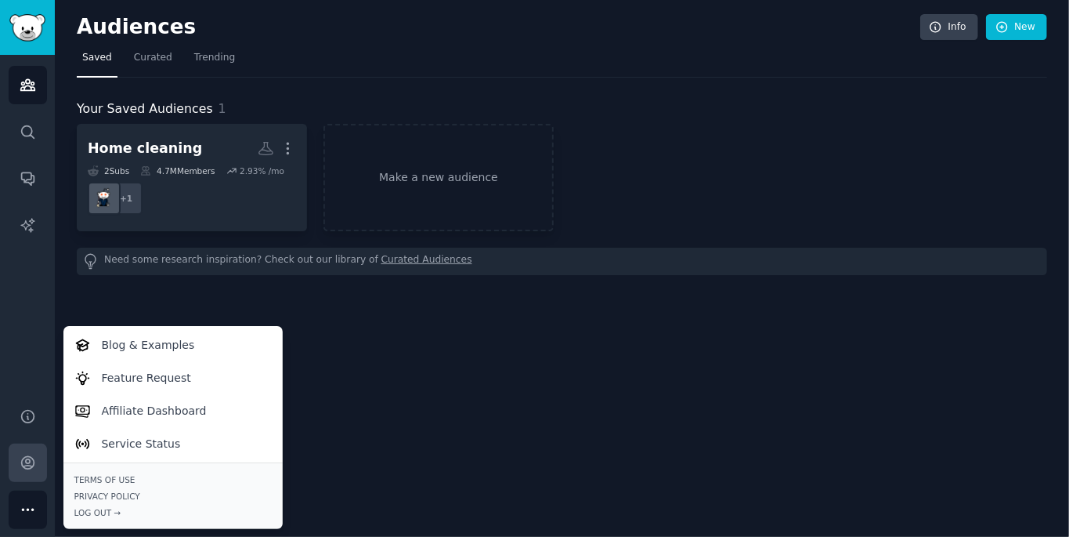
click at [27, 457] on icon "Sidebar" at bounding box center [27, 463] width 13 height 13
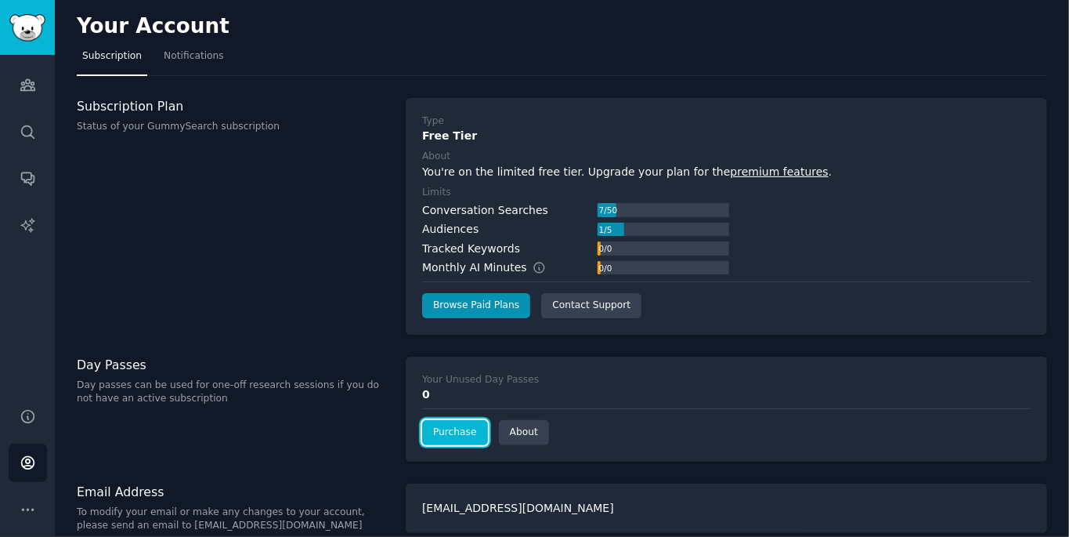
click at [451, 420] on link "Purchase" at bounding box center [455, 432] width 66 height 25
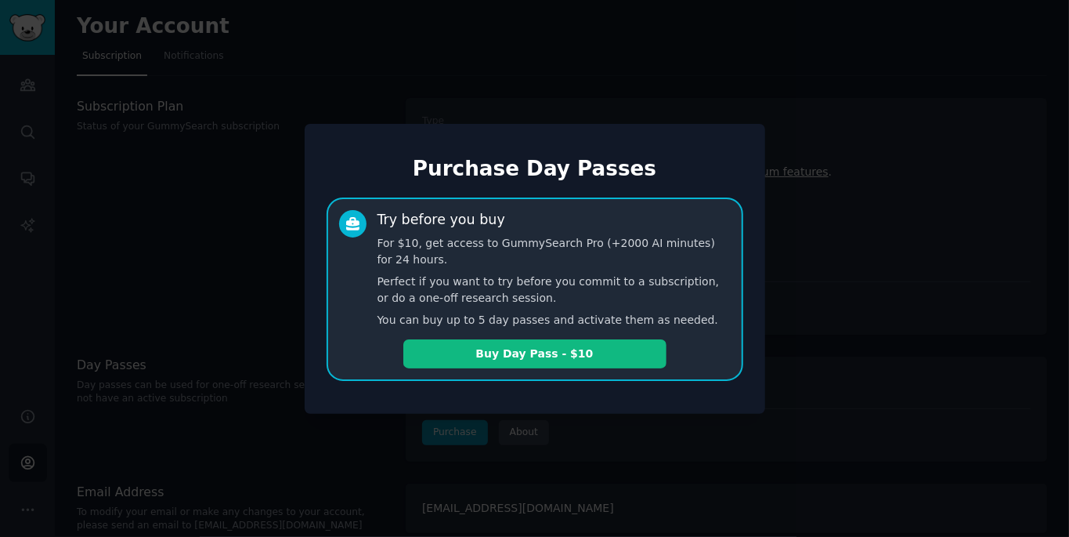
click at [530, 336] on div at bounding box center [534, 268] width 1069 height 537
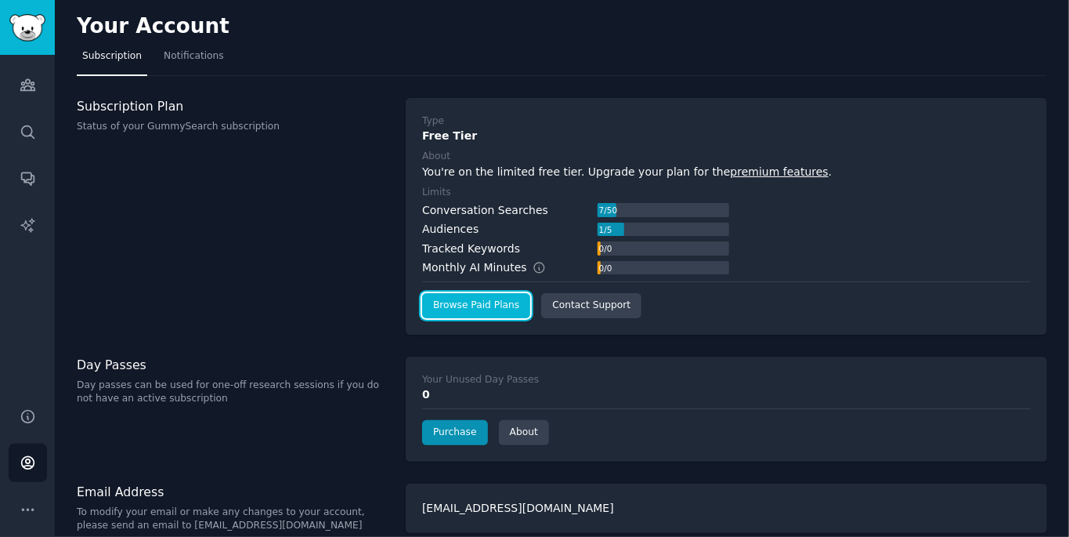
click at [467, 293] on link "Browse Paid Plans" at bounding box center [476, 305] width 108 height 25
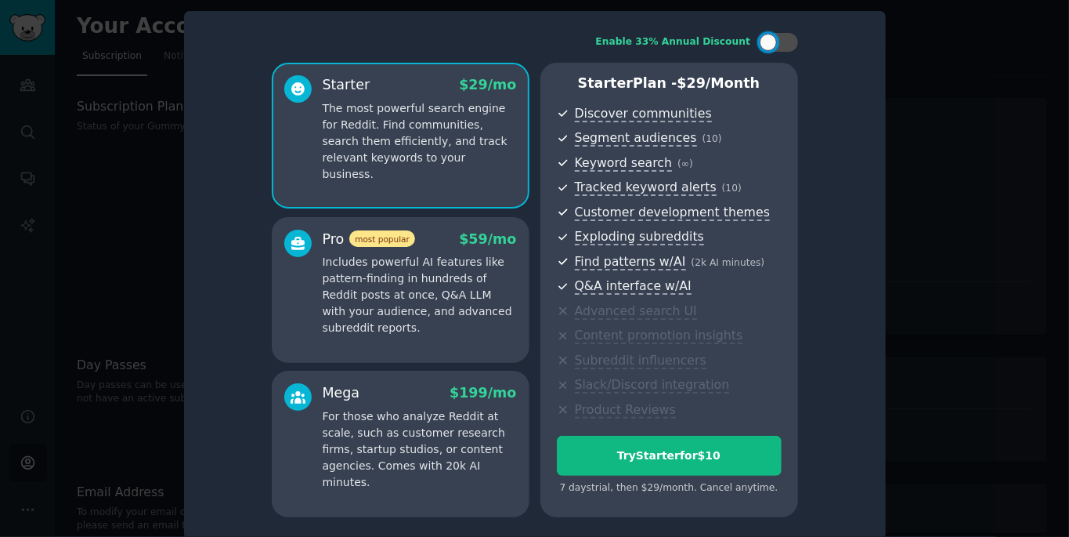
click at [436, 312] on p "Includes powerful AI features like pattern-finding in hundreds of Reddit posts …" at bounding box center [420, 295] width 194 height 82
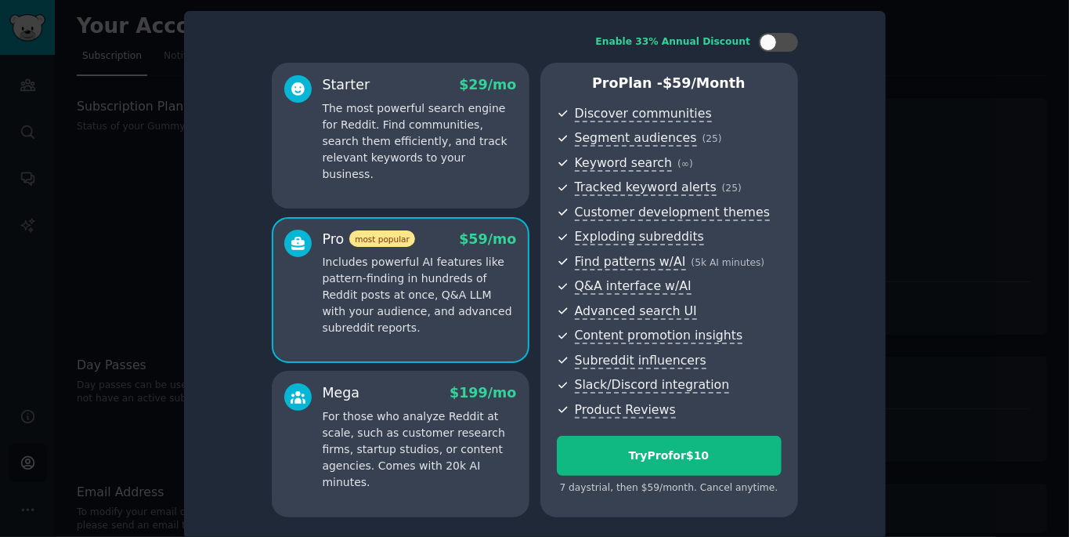
click at [530, 245] on span "Exploding subreddits" at bounding box center [639, 237] width 129 height 16
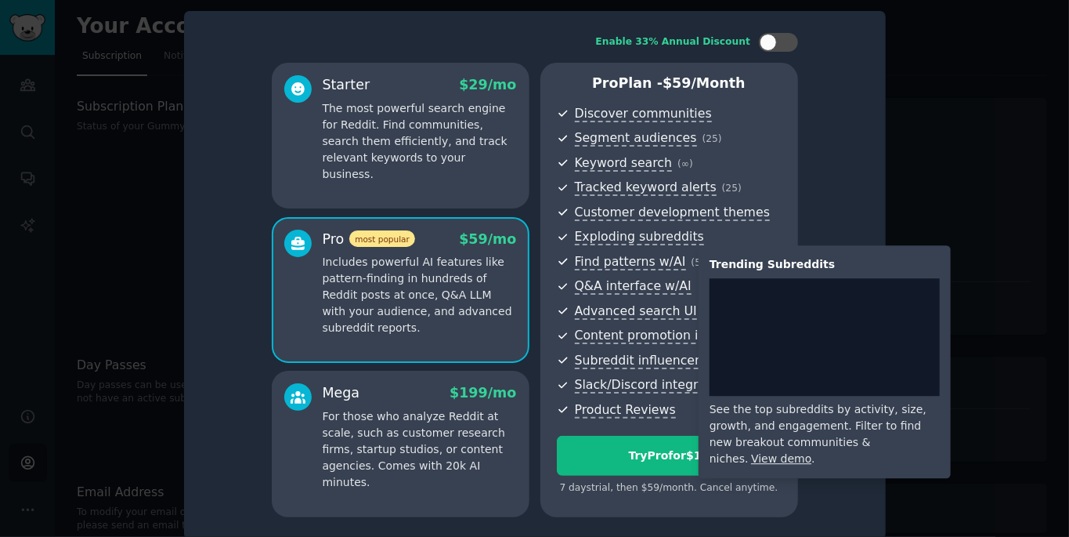
click at [530, 221] on span "Customer development themes" at bounding box center [673, 212] width 196 height 16
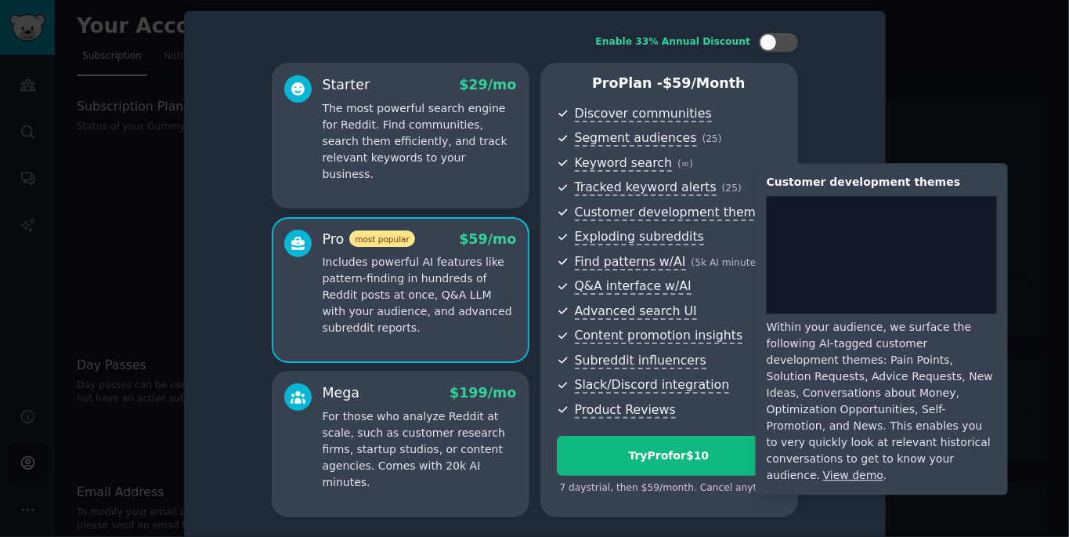
click at [357, 154] on p "The most powerful search engine for Reddit. Find communities, search them effic…" at bounding box center [420, 141] width 194 height 82
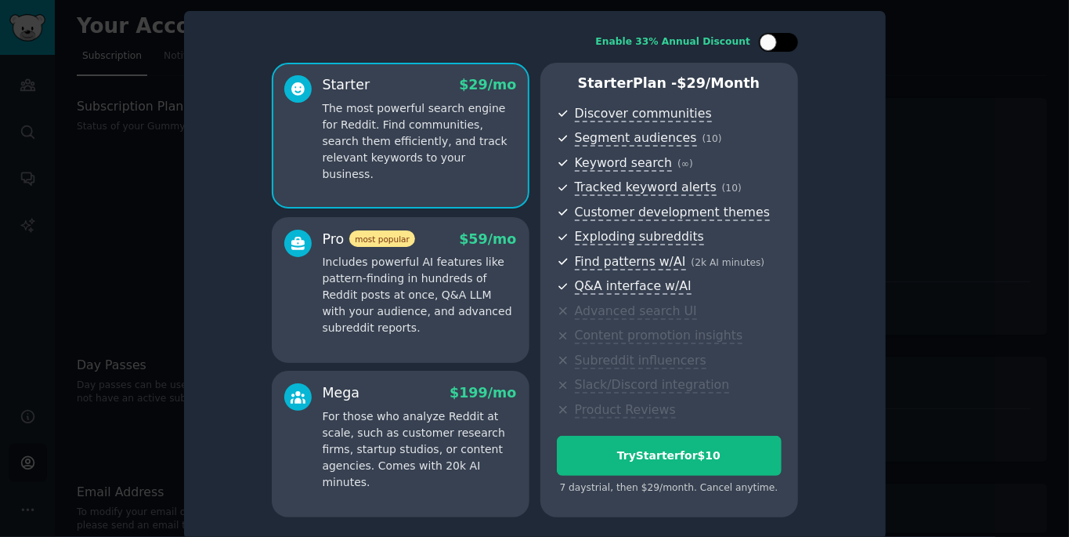
click at [530, 46] on div at bounding box center [787, 42] width 8 height 8
checkbox input "true"
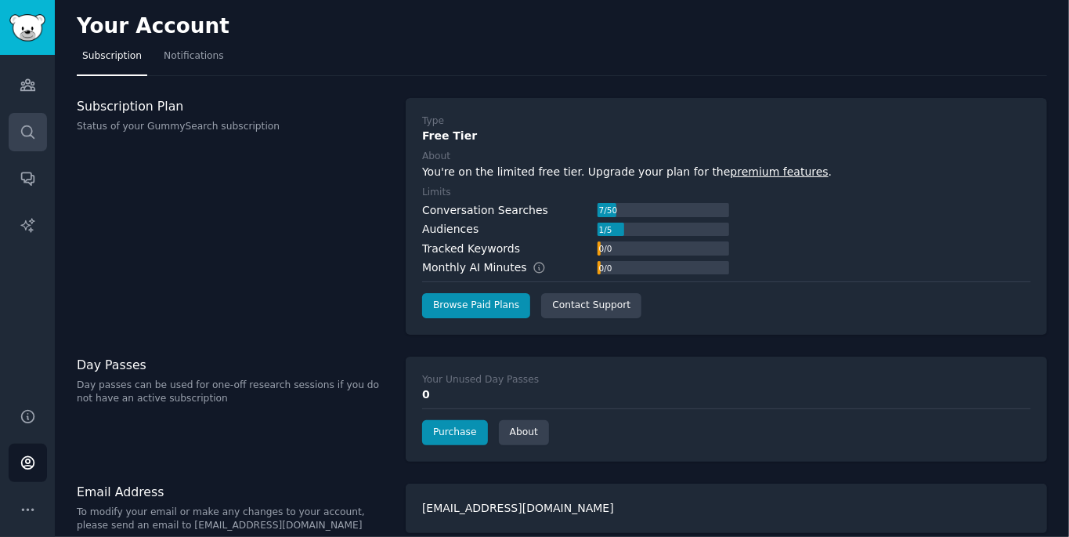
click at [24, 124] on icon "Sidebar" at bounding box center [28, 132] width 16 height 16
